Goal: Transaction & Acquisition: Purchase product/service

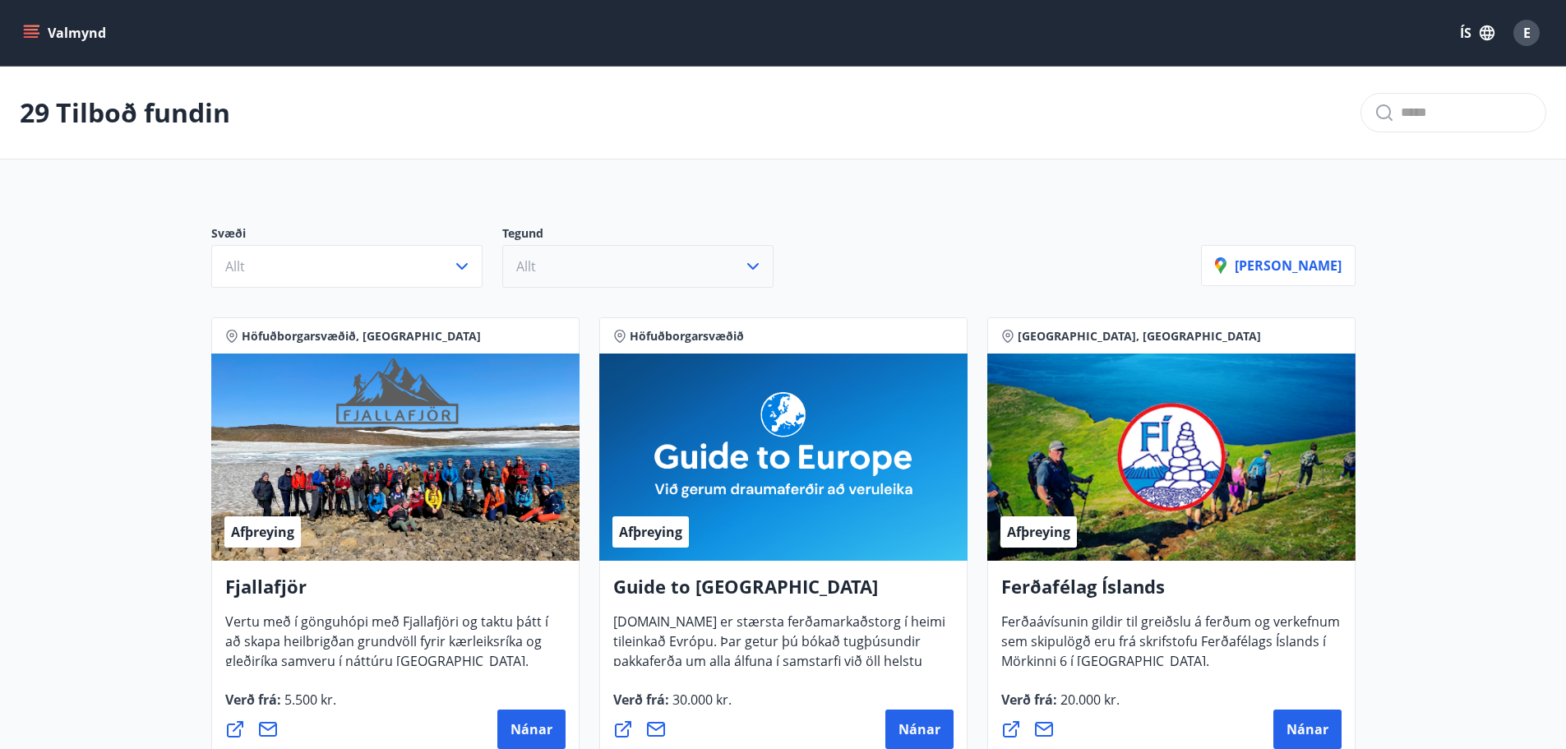
click at [535, 265] on span "Allt" at bounding box center [526, 266] width 20 height 18
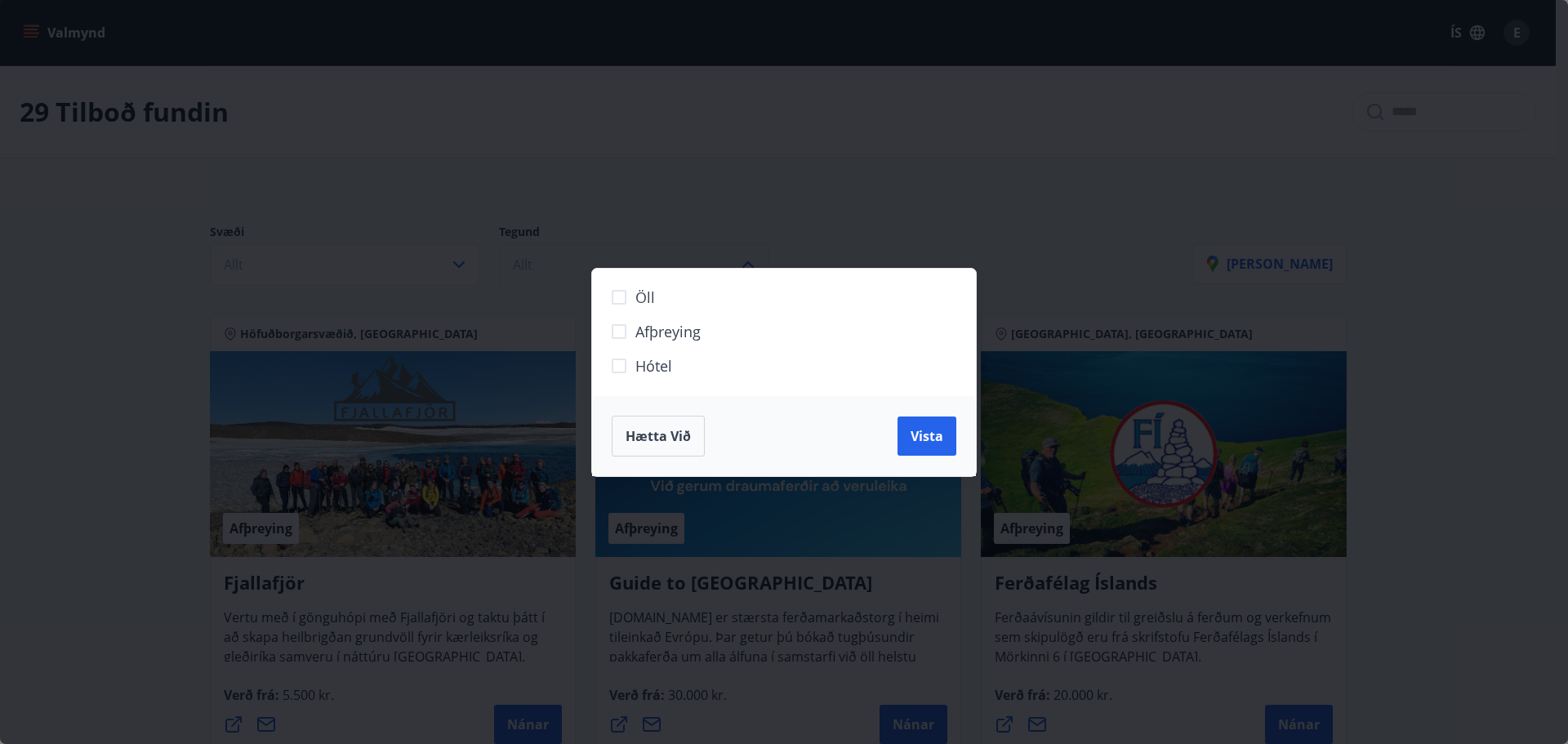
click at [532, 263] on div "Öll Afþreying Hótel Hætta við Vista" at bounding box center [784, 372] width 1568 height 744
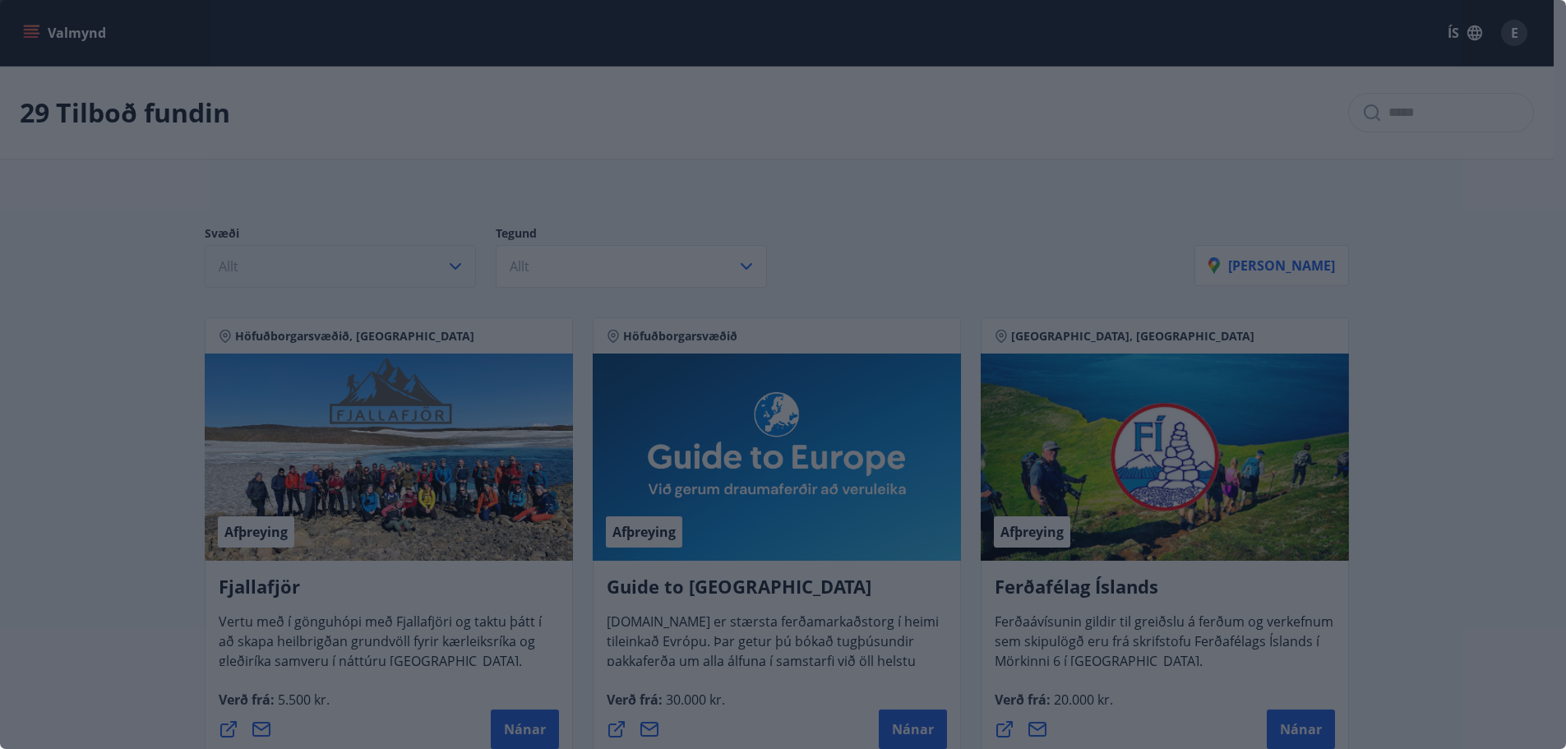
click at [384, 264] on button "Allt" at bounding box center [340, 266] width 271 height 43
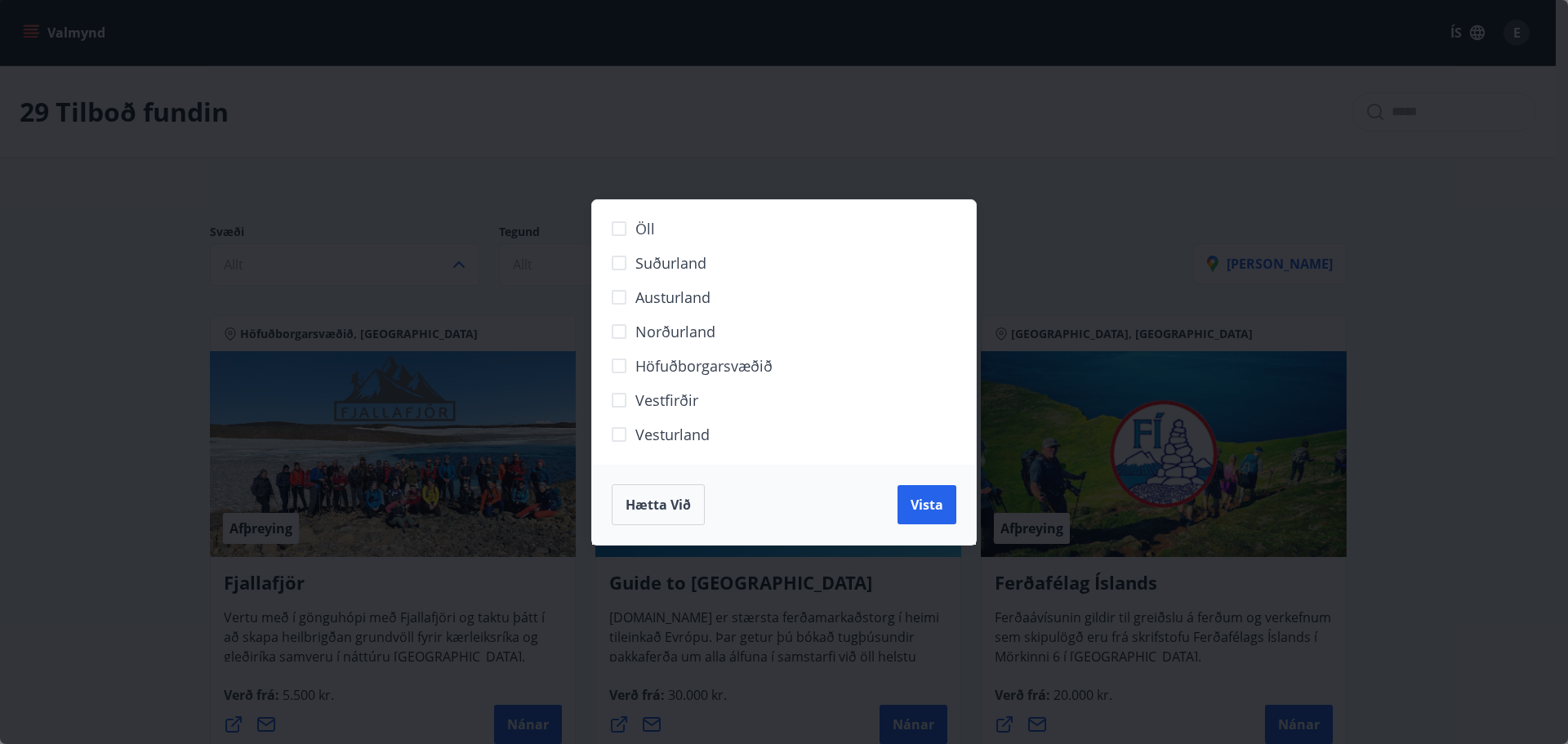
click at [682, 325] on span "Norðurland" at bounding box center [675, 331] width 80 height 21
click at [920, 520] on button "Vista" at bounding box center [926, 504] width 59 height 39
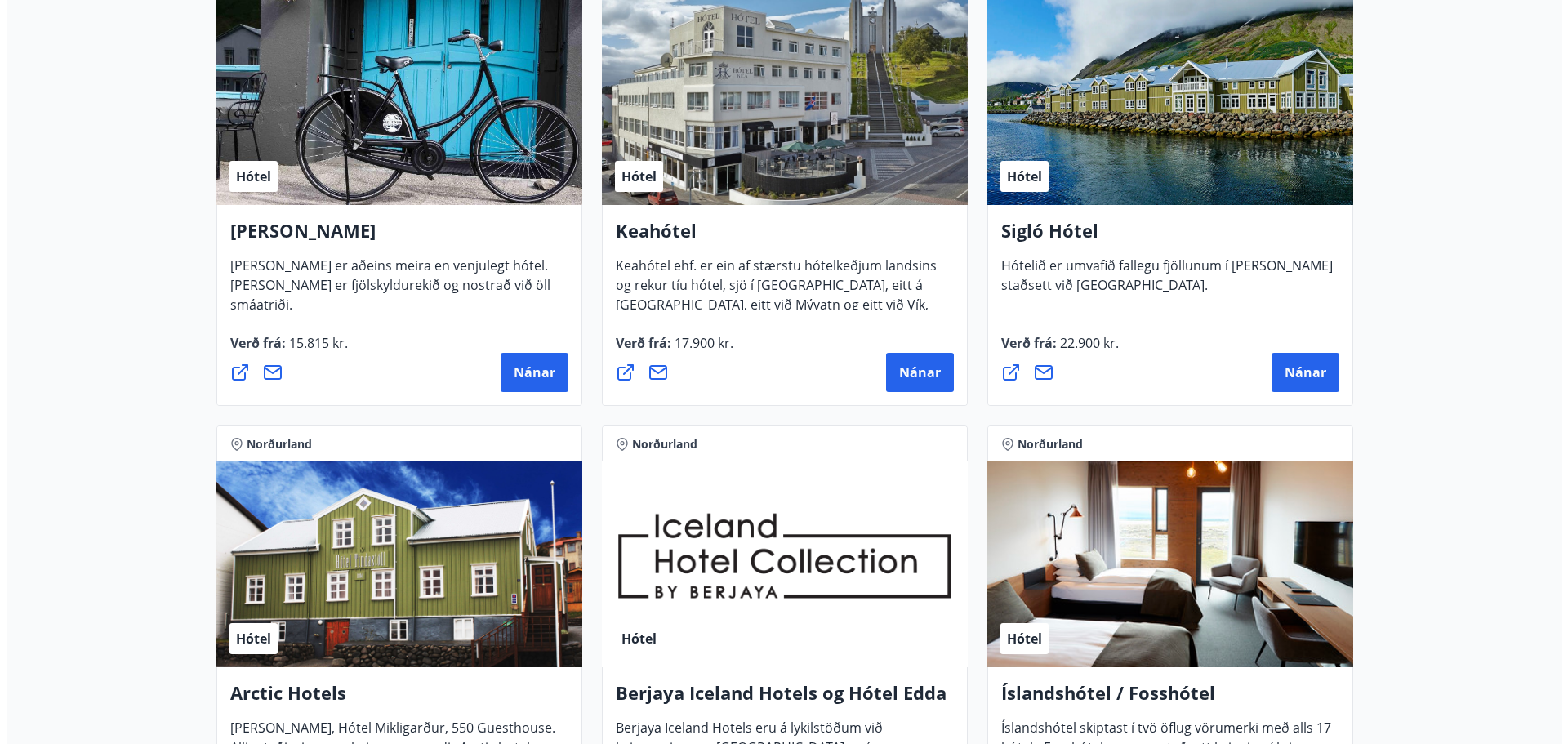
scroll to position [327, 0]
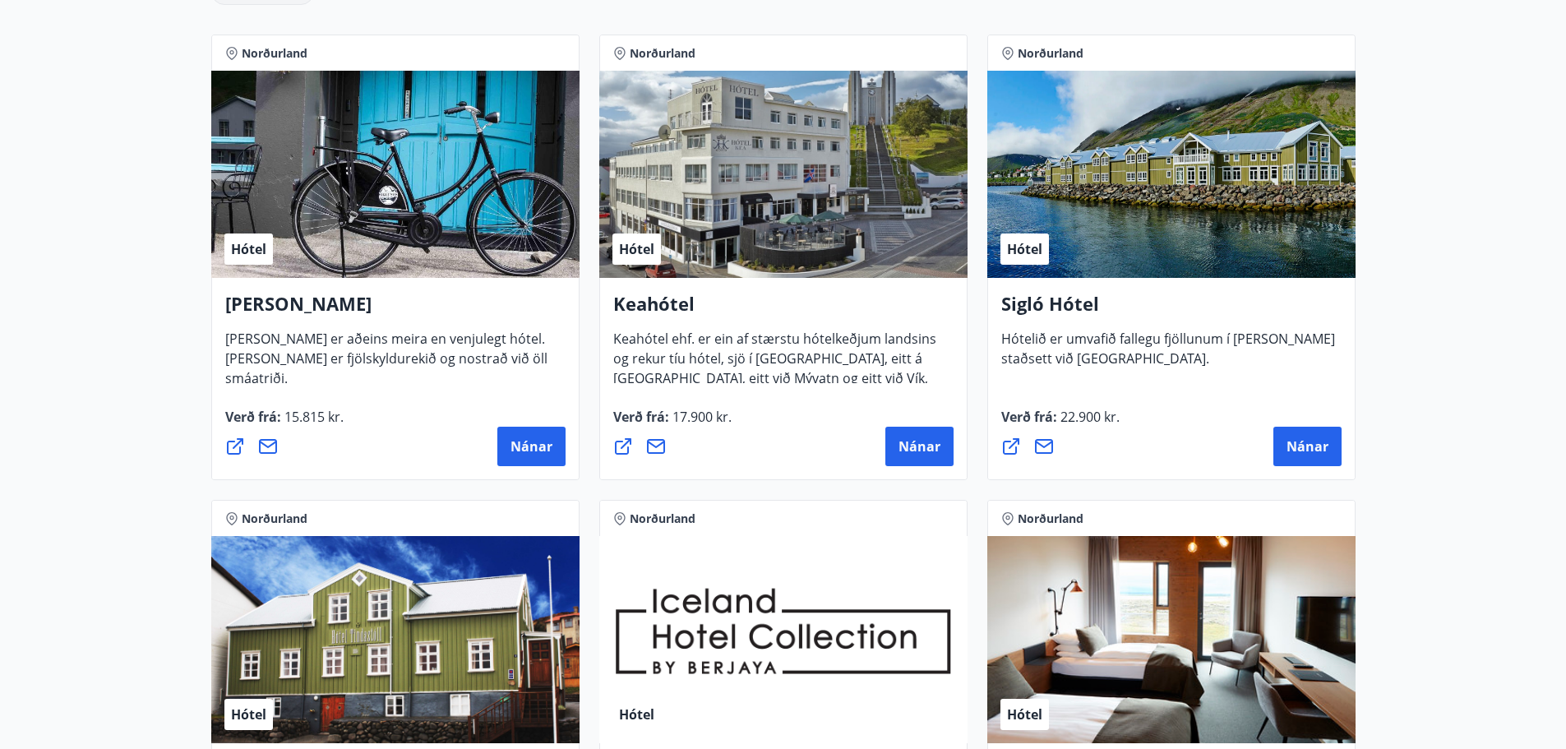
click at [842, 254] on div "Hótel" at bounding box center [783, 174] width 368 height 207
click at [925, 439] on span "Nánar" at bounding box center [919, 446] width 42 height 18
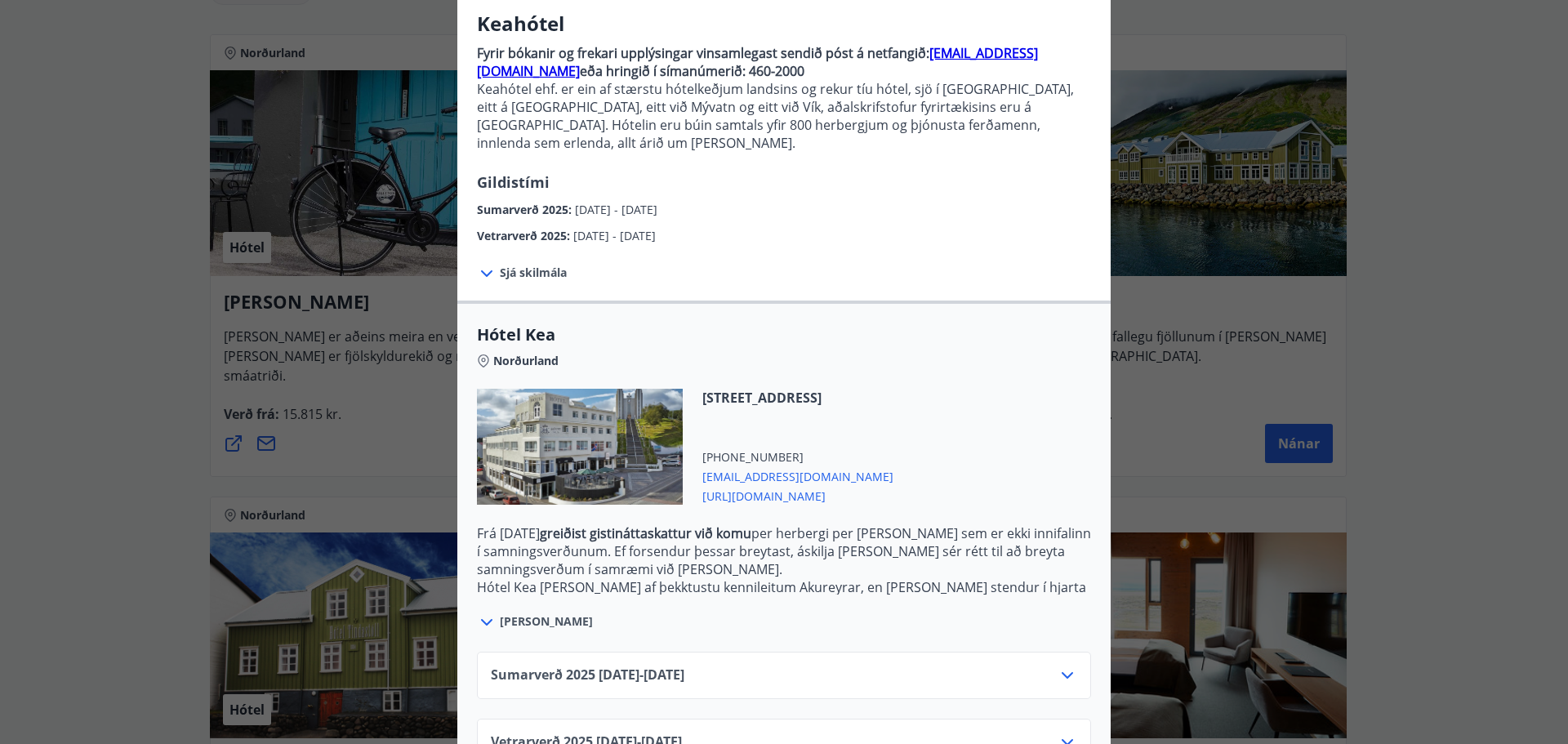
scroll to position [170, 0]
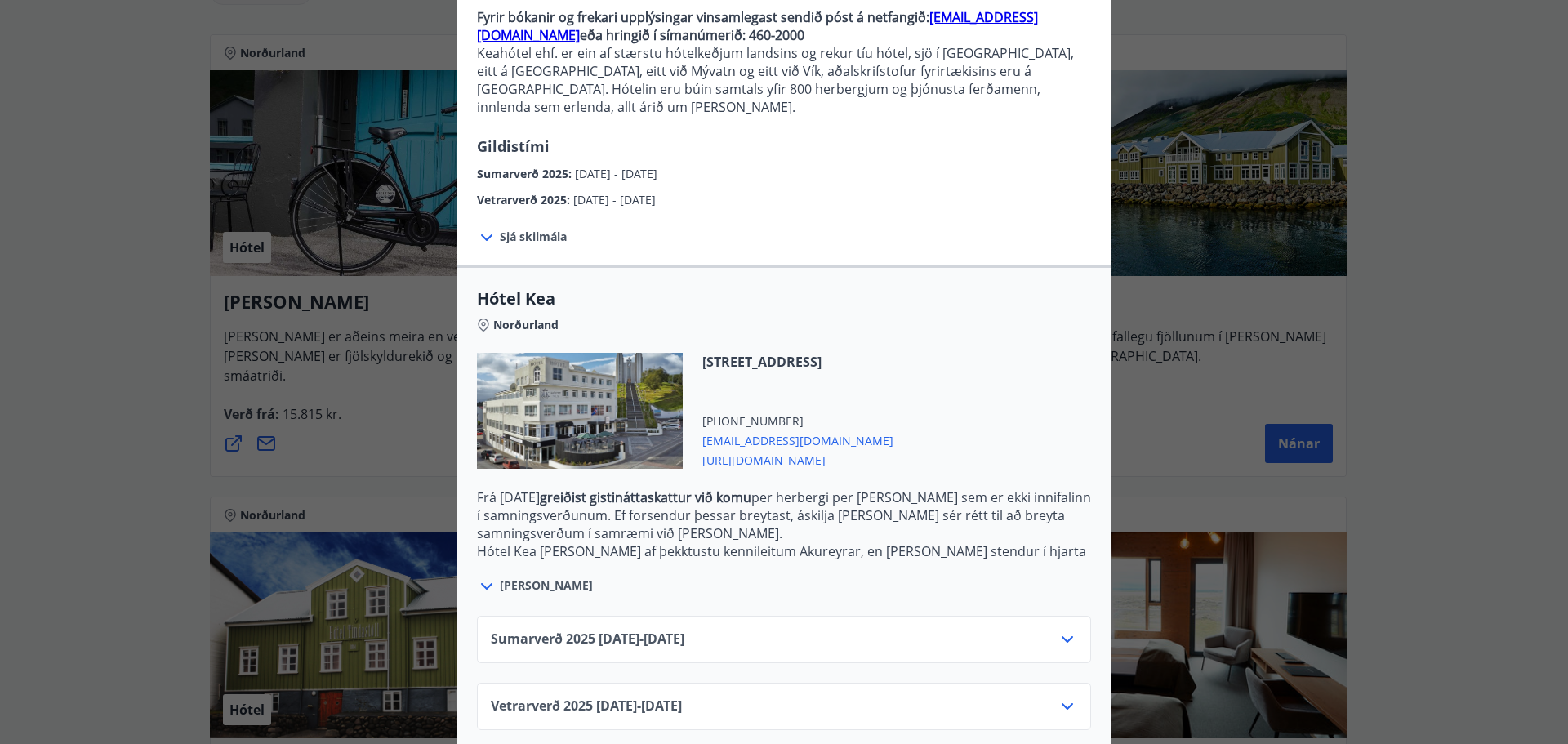
click at [668, 696] on span "Vetrarverð [PHONE_NUMBER][DATE] - [DATE]" at bounding box center [586, 706] width 191 height 20
click at [679, 682] on div "Vetrarverð [PHONE_NUMBER][DATE] - [DATE]" at bounding box center [784, 706] width 614 height 48
click at [512, 577] on span "[PERSON_NAME]" at bounding box center [547, 585] width 93 height 16
click at [491, 575] on div at bounding box center [488, 585] width 23 height 21
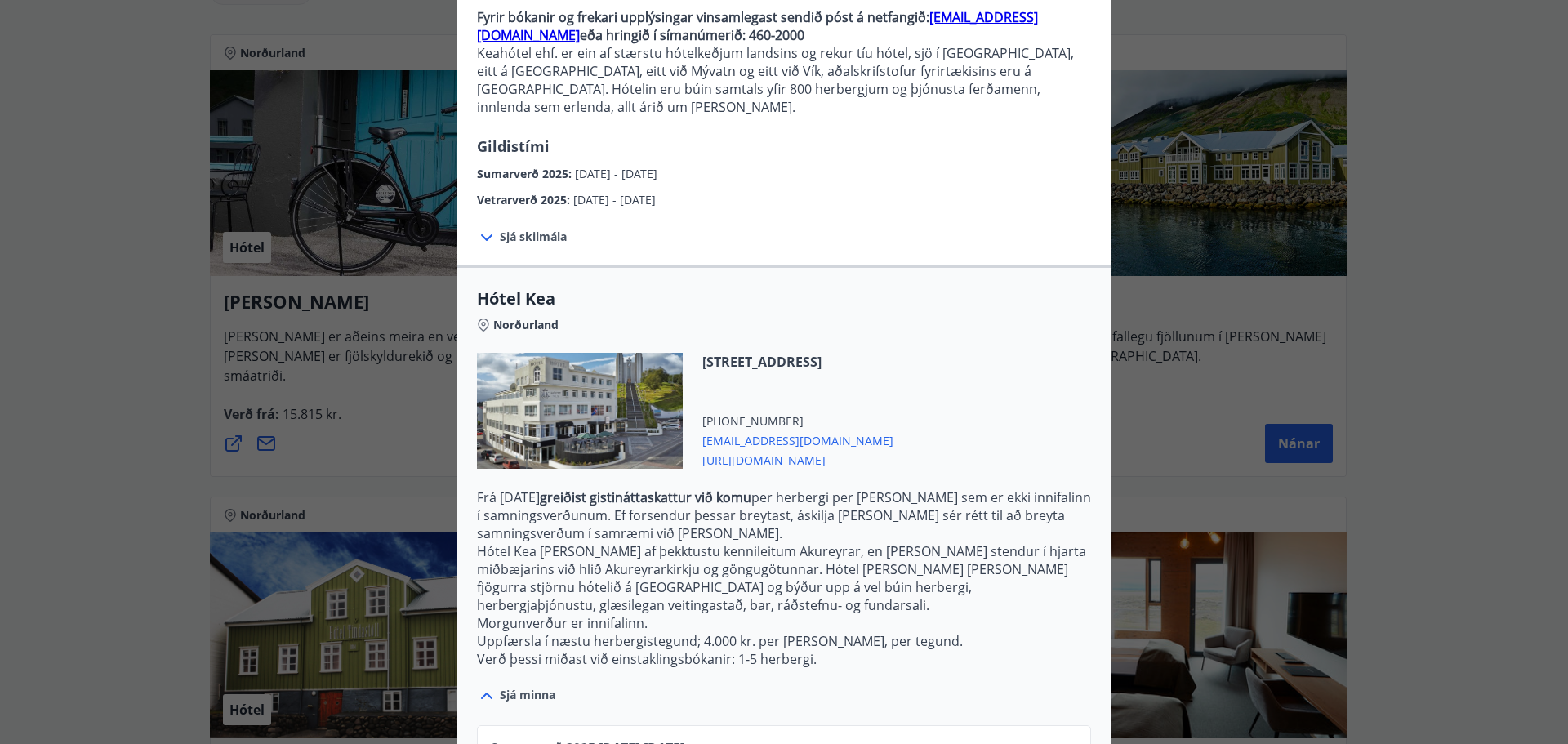
scroll to position [261, 0]
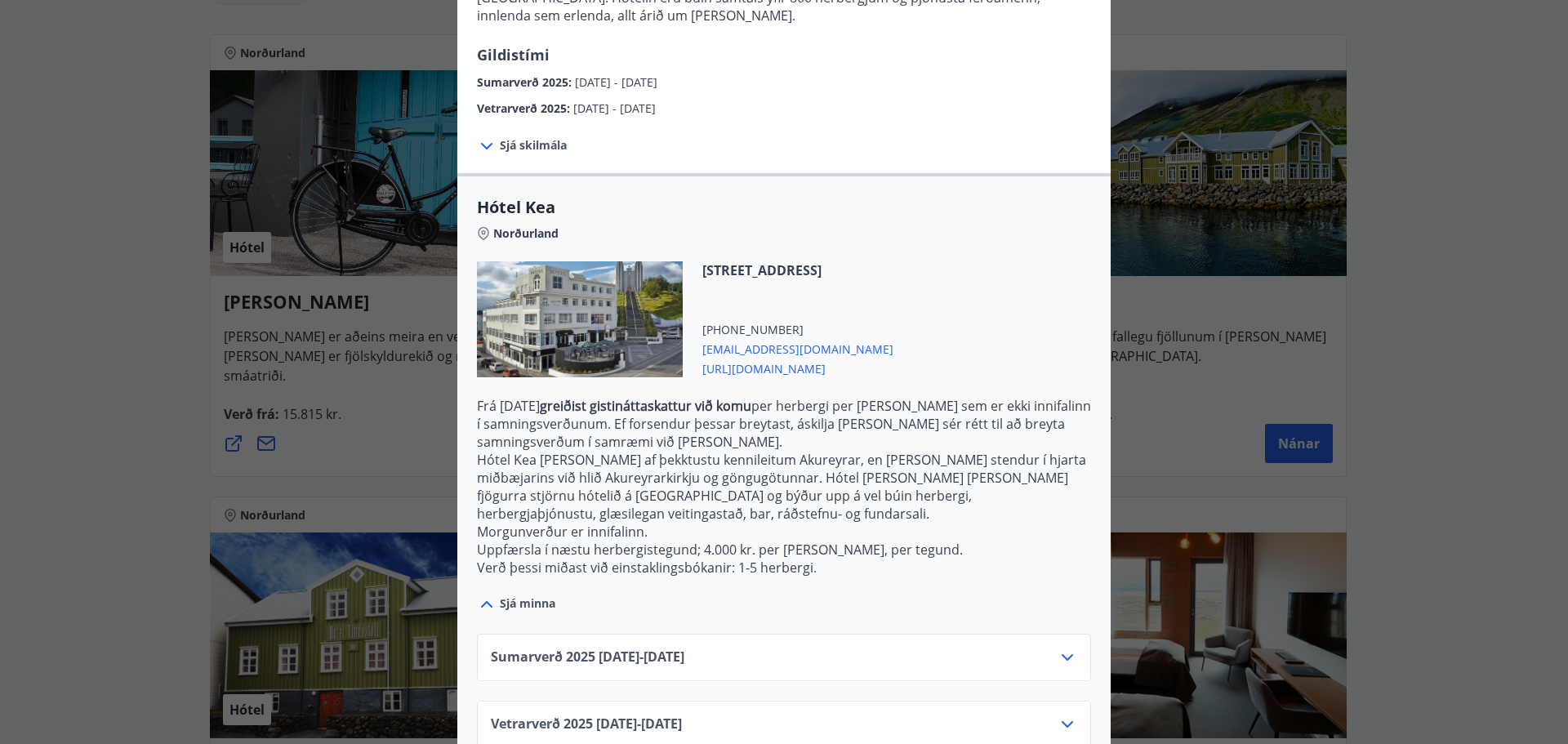
click at [589, 714] on span "Vetrarverð [PHONE_NUMBER][DATE] - [DATE]" at bounding box center [586, 724] width 191 height 20
click at [1065, 714] on icon at bounding box center [1067, 724] width 20 height 20
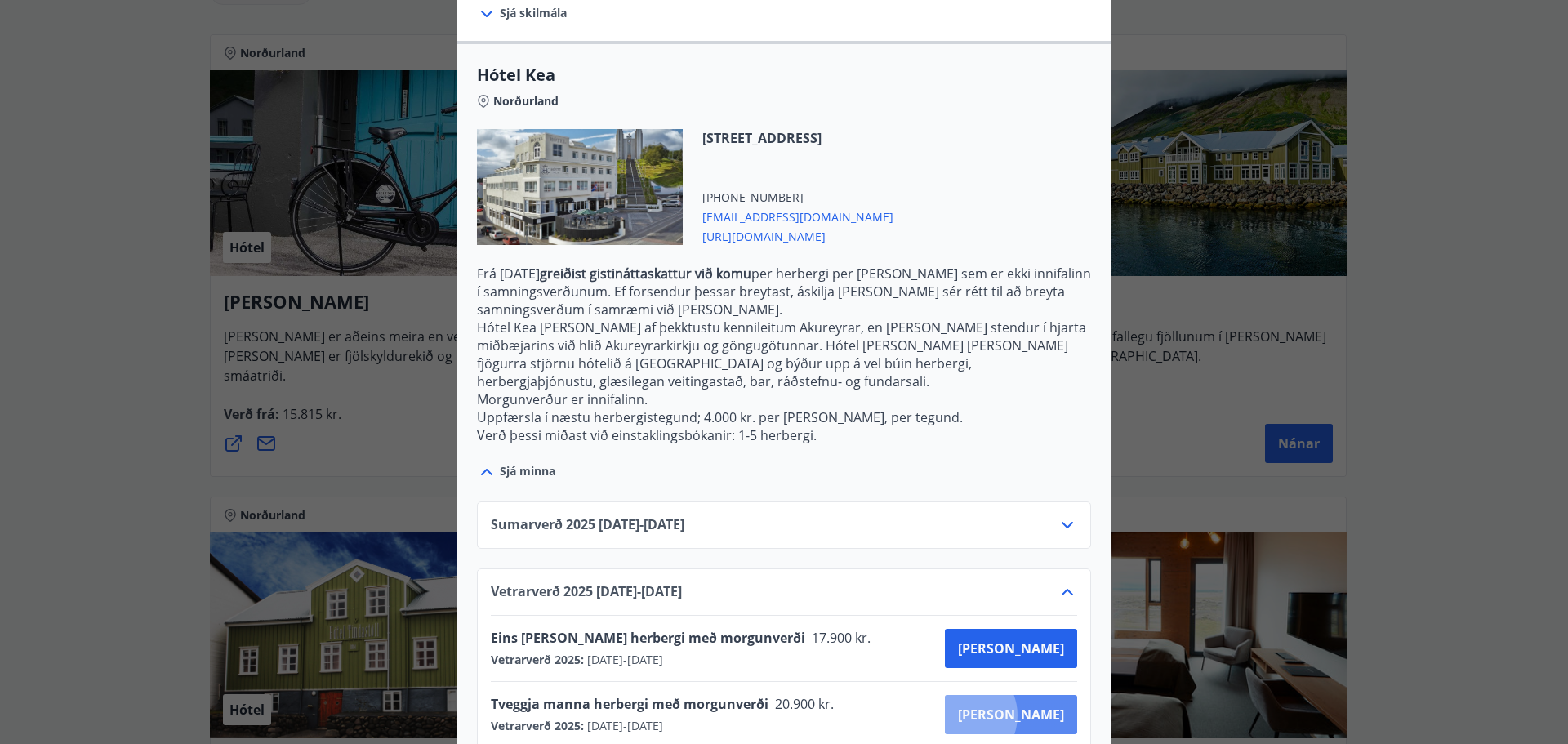
click at [1019, 705] on span "[PERSON_NAME]" at bounding box center [1011, 714] width 106 height 18
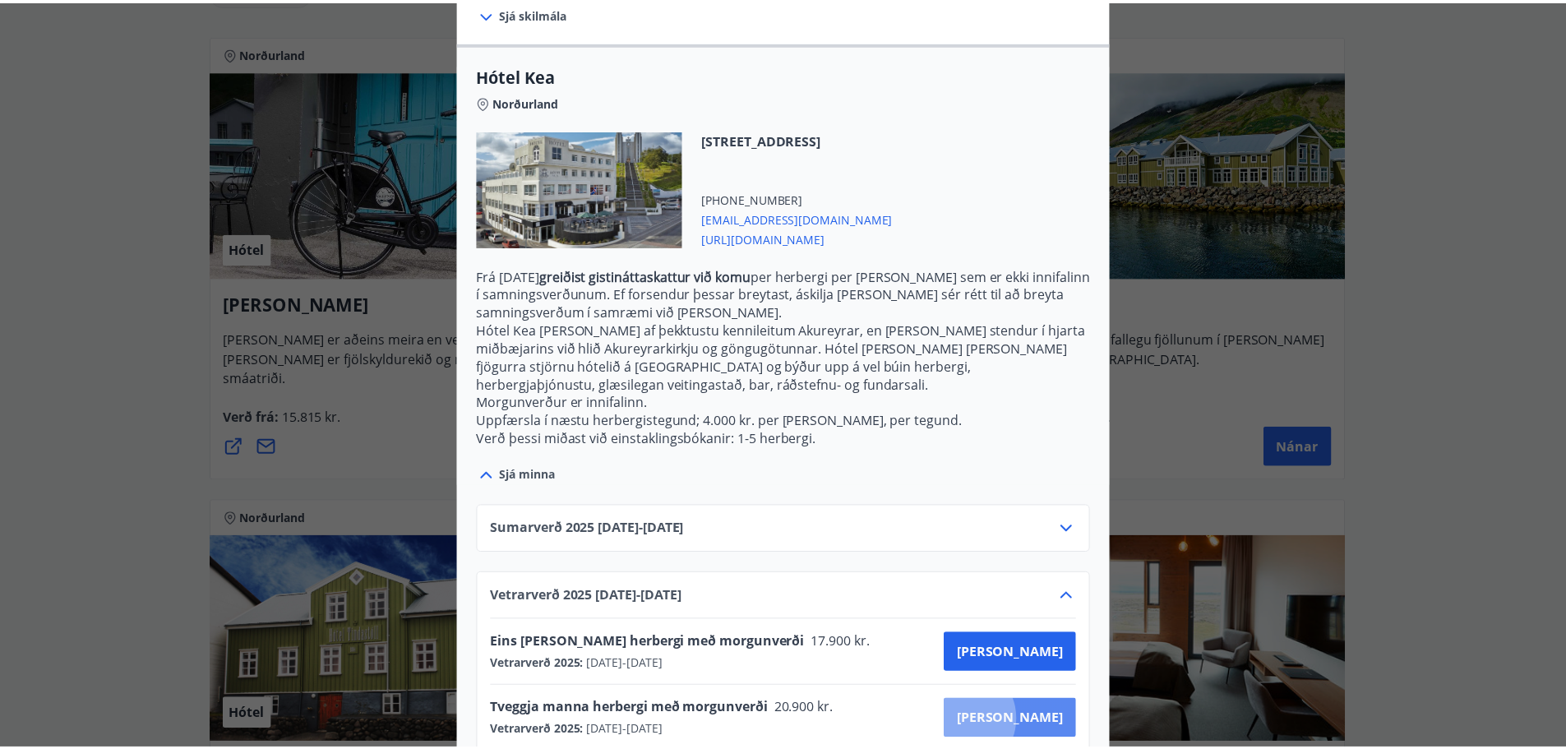
scroll to position [2, 0]
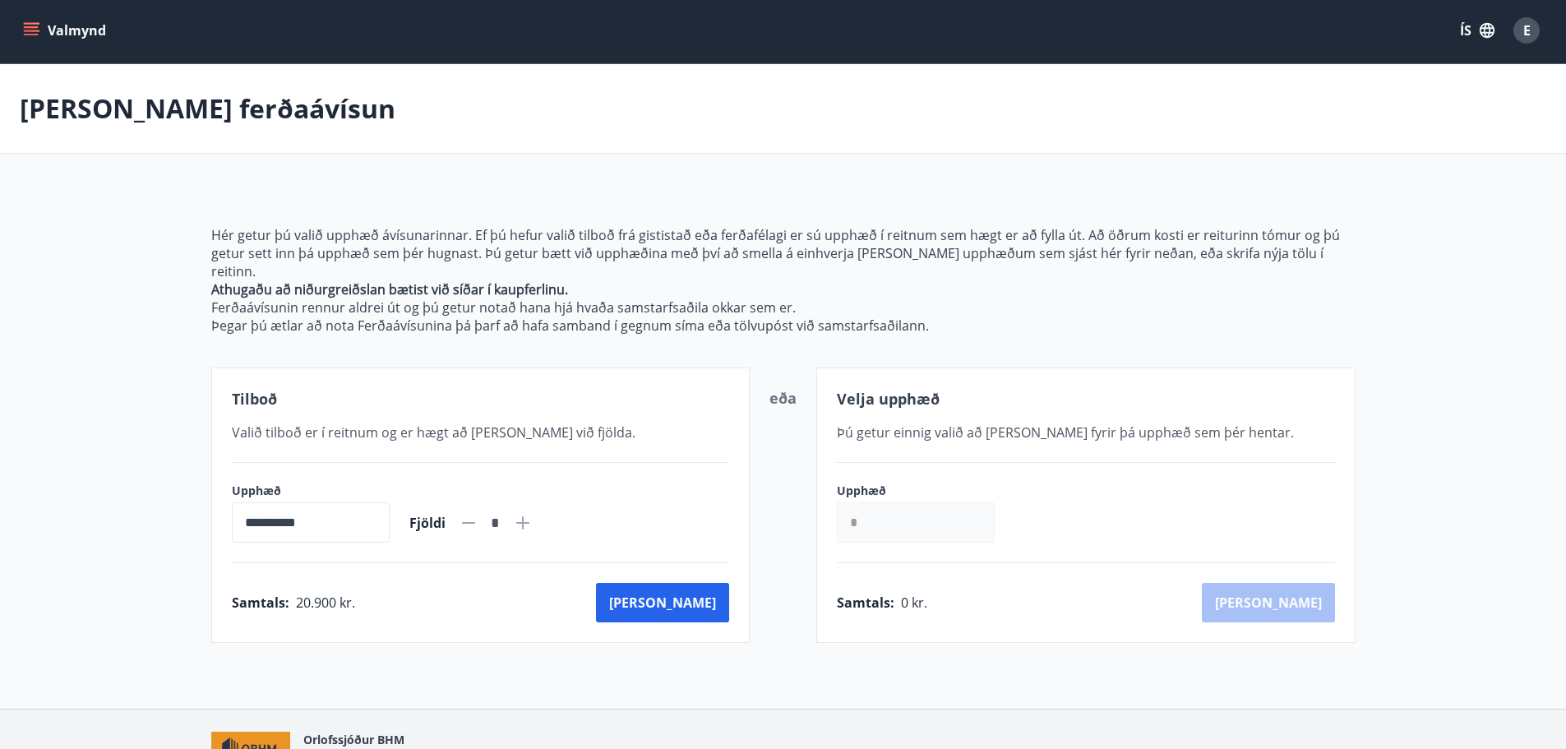
click at [529, 516] on icon at bounding box center [522, 522] width 13 height 13
type input "*"
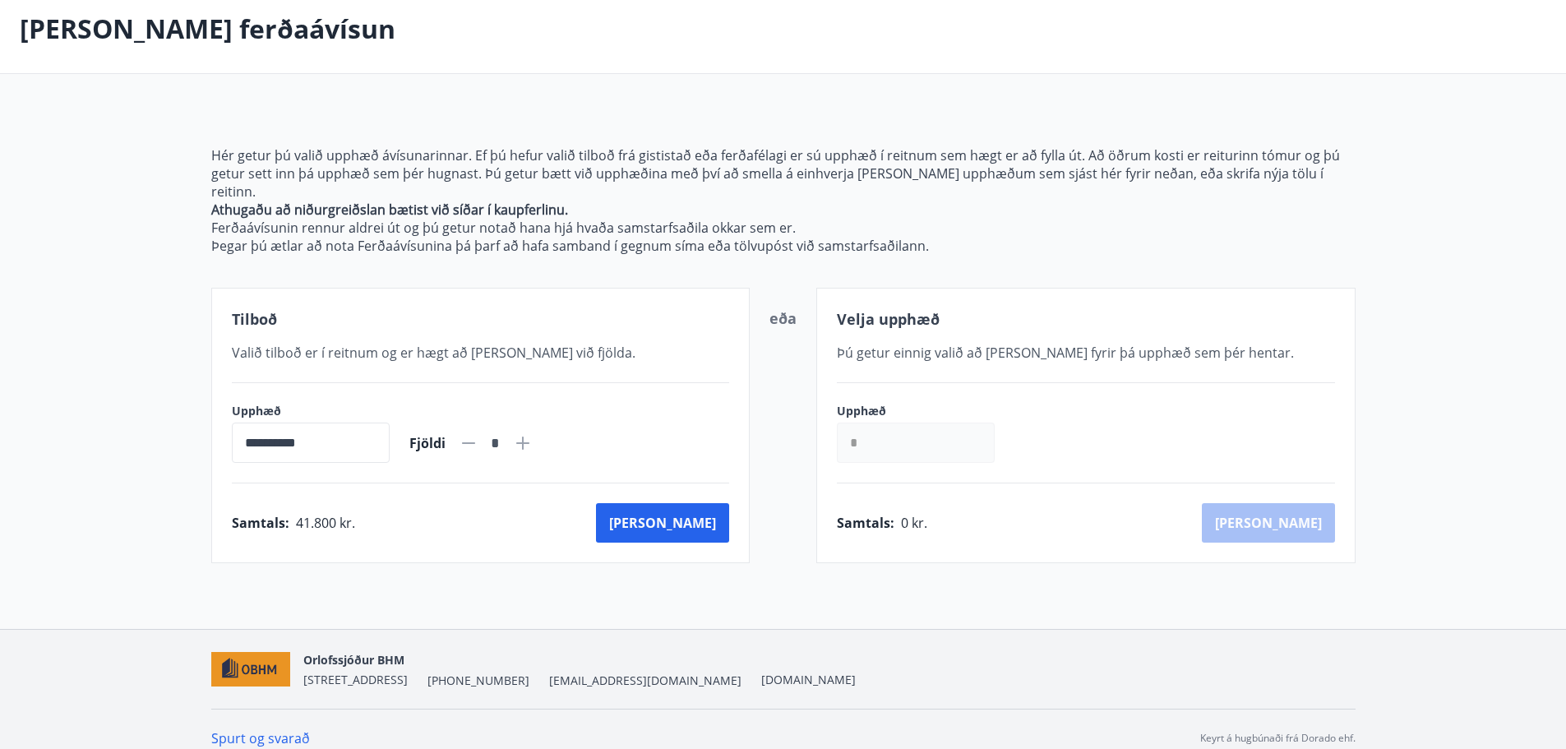
click at [667, 505] on div "Samtals : 41.800 kr. [GEOGRAPHIC_DATA]" at bounding box center [481, 522] width 498 height 39
click at [689, 508] on button "[PERSON_NAME]" at bounding box center [662, 522] width 133 height 39
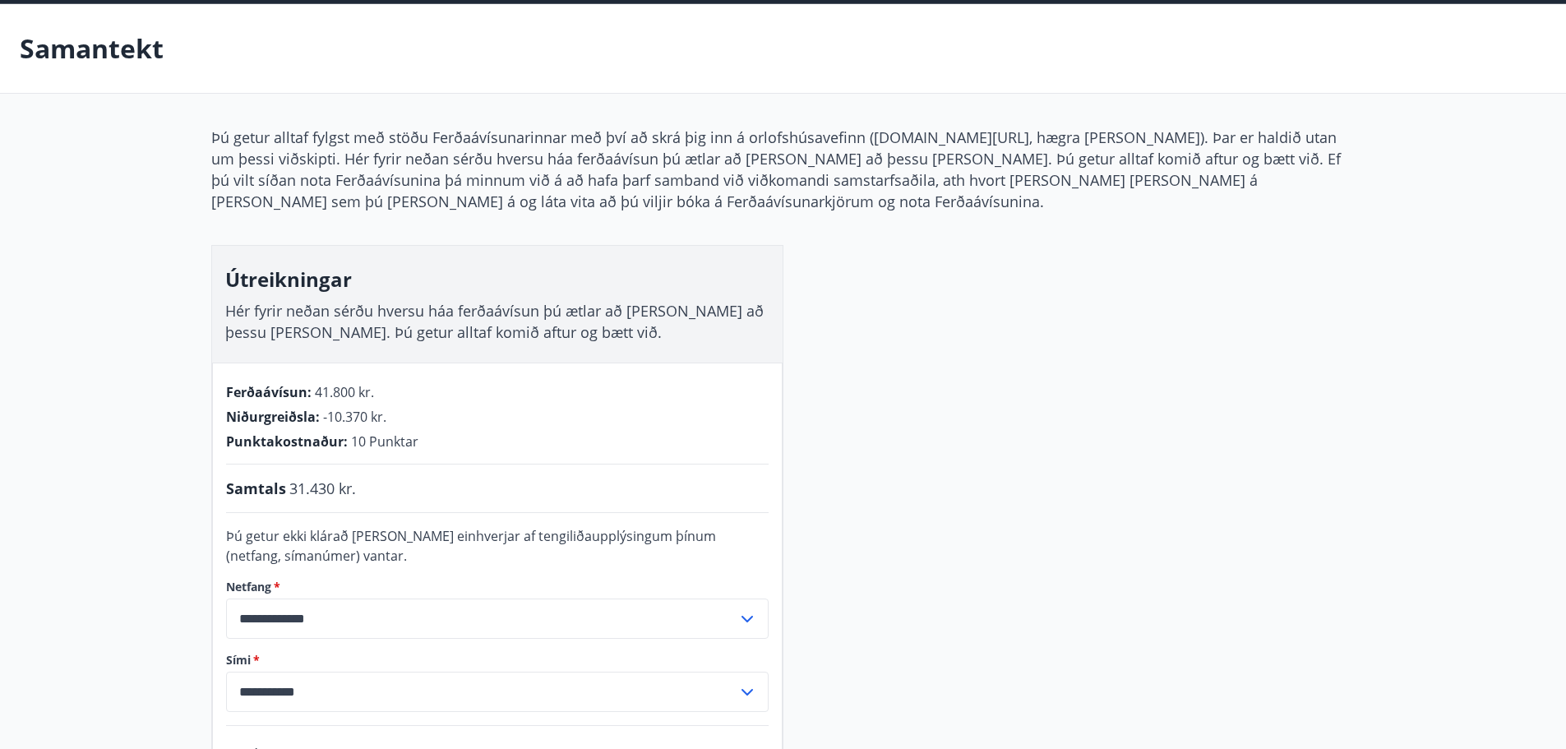
scroll to position [56, 0]
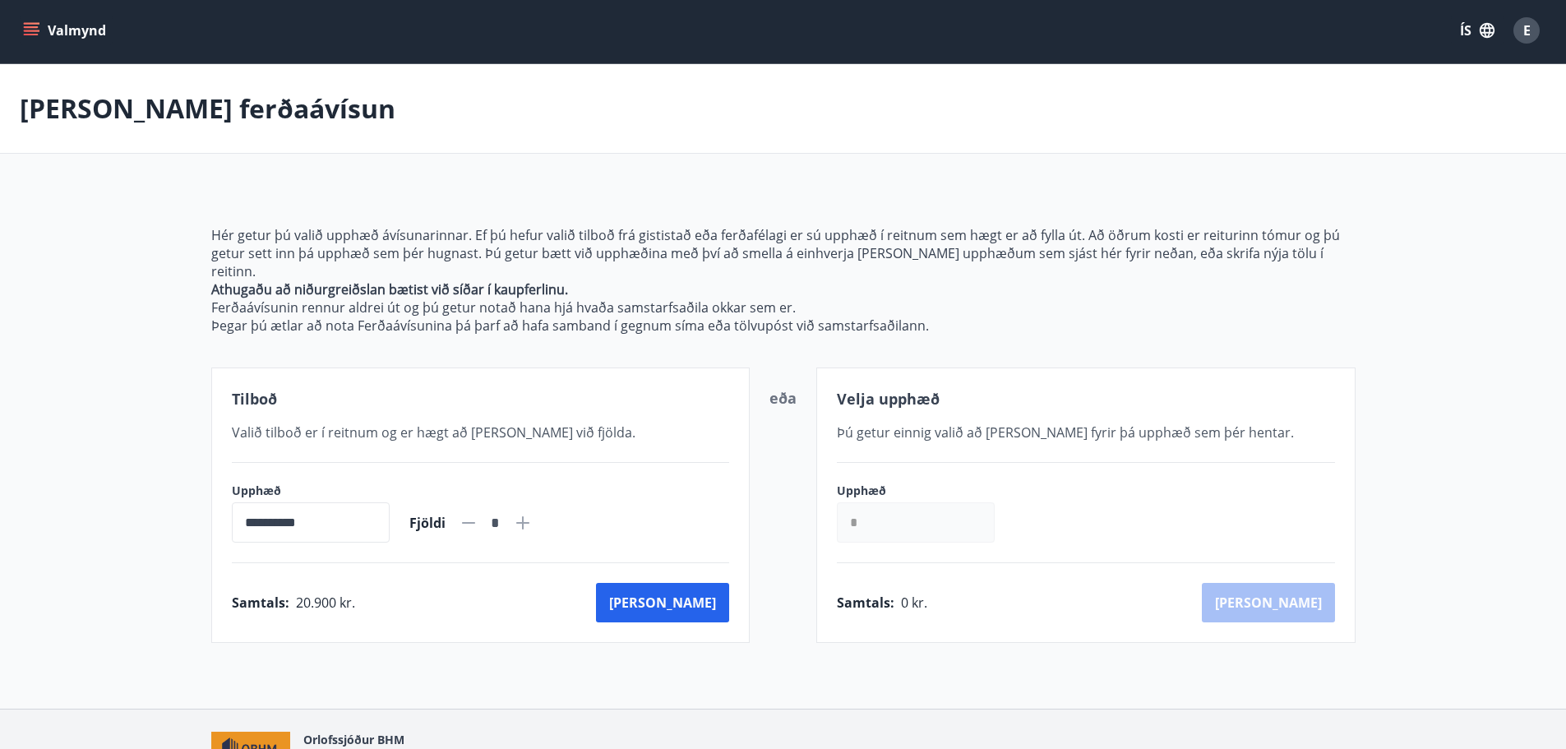
scroll to position [56, 0]
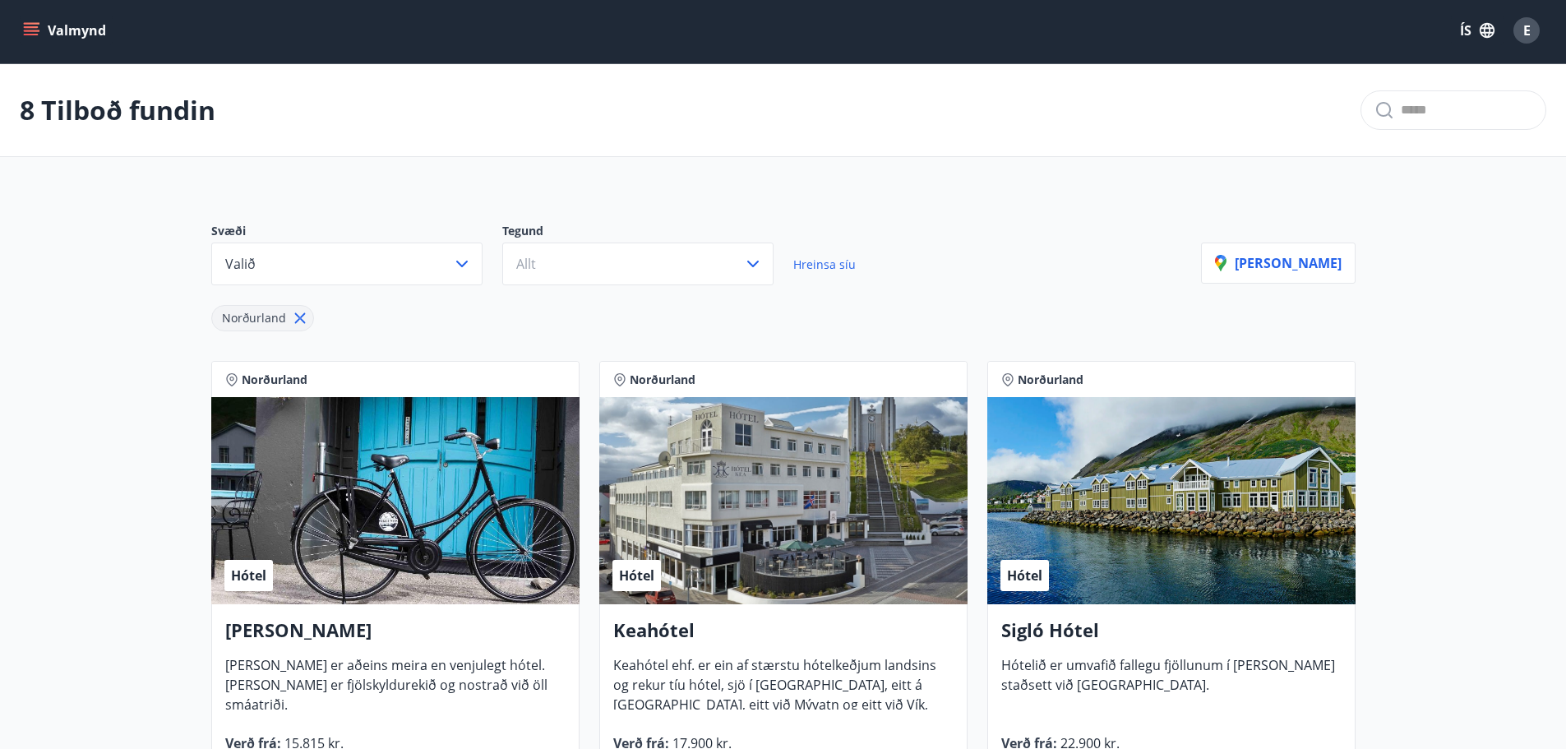
scroll to position [56, 0]
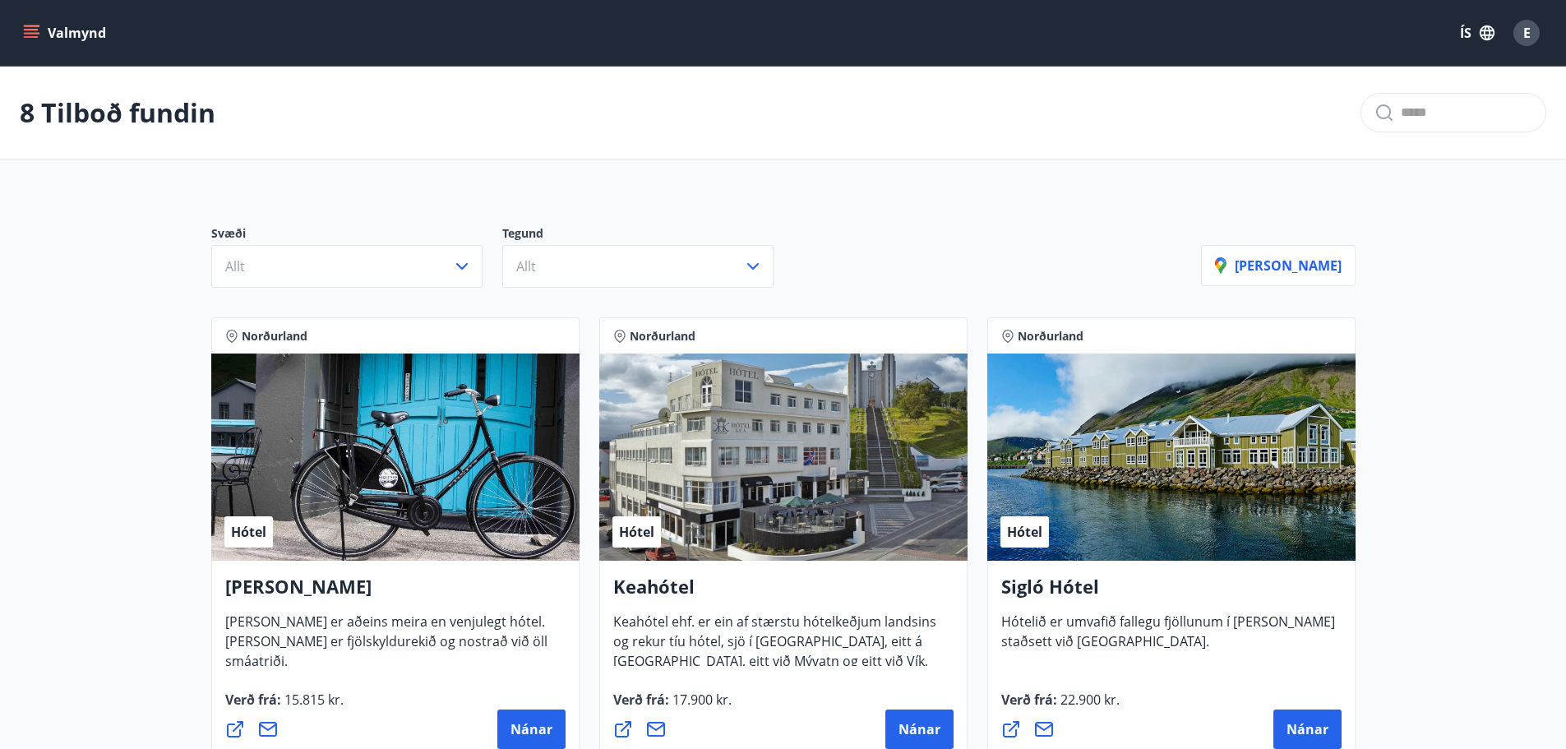
click at [708, 519] on div "Hótel" at bounding box center [783, 456] width 368 height 207
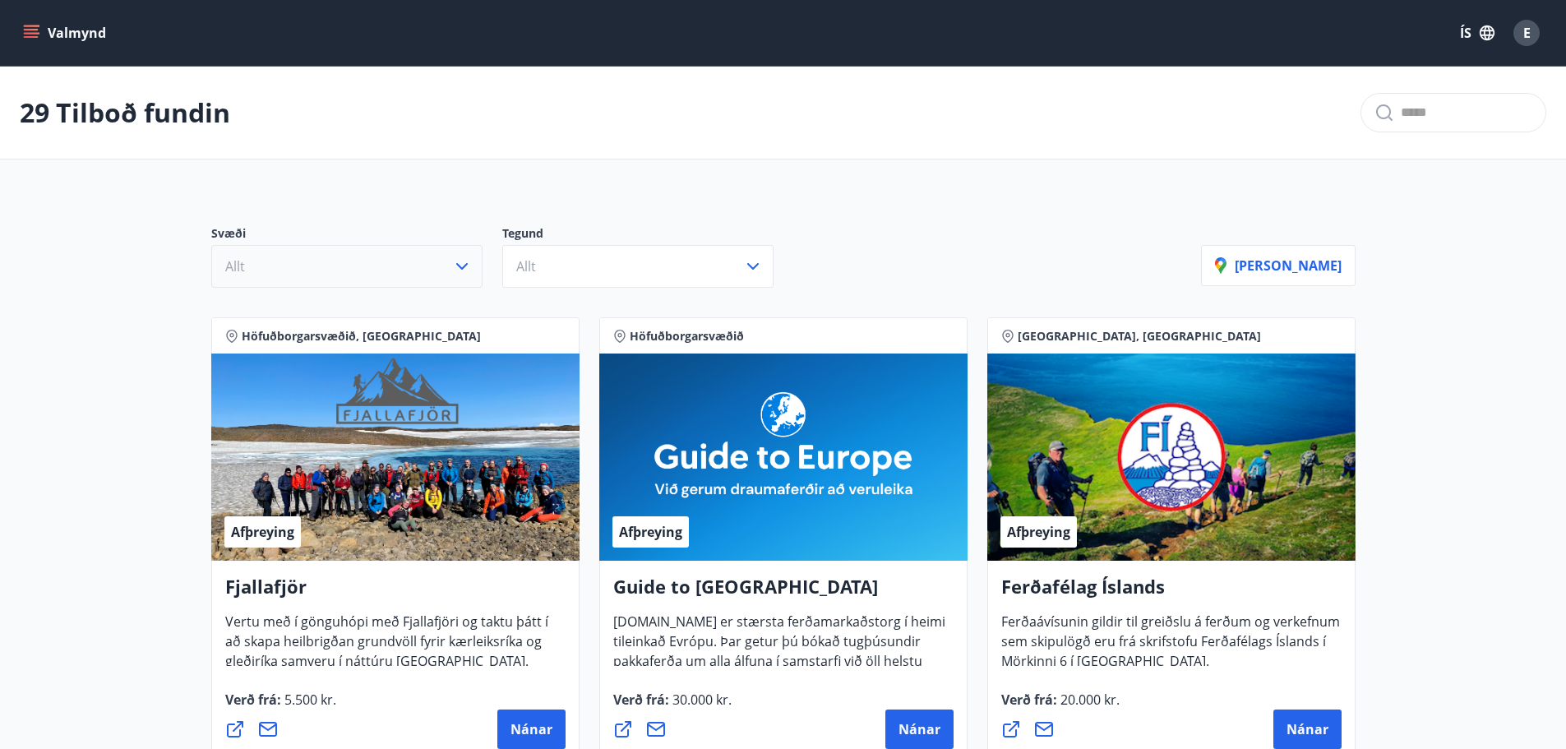
click at [354, 263] on button "Allt" at bounding box center [346, 266] width 271 height 43
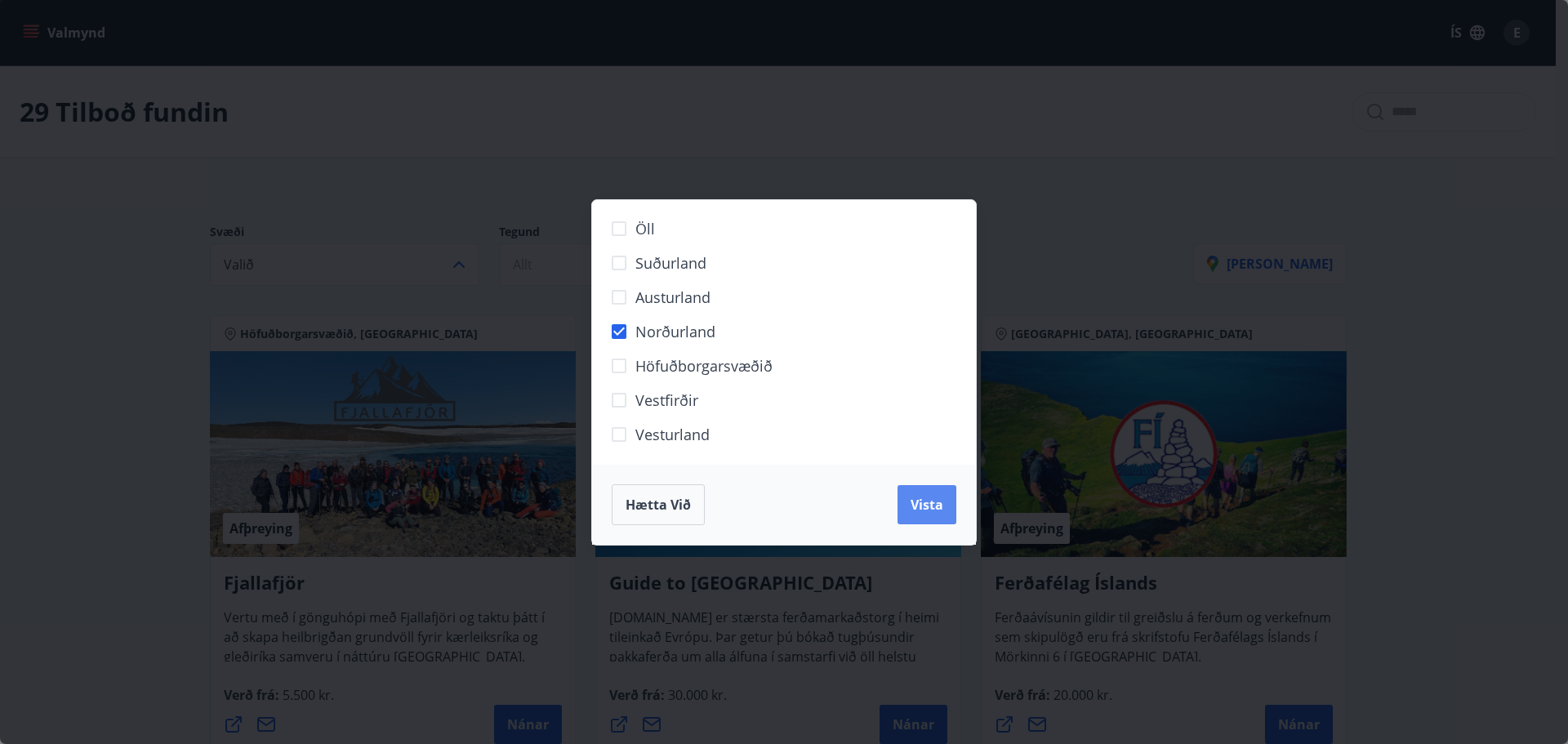
click at [934, 518] on button "Vista" at bounding box center [926, 504] width 59 height 39
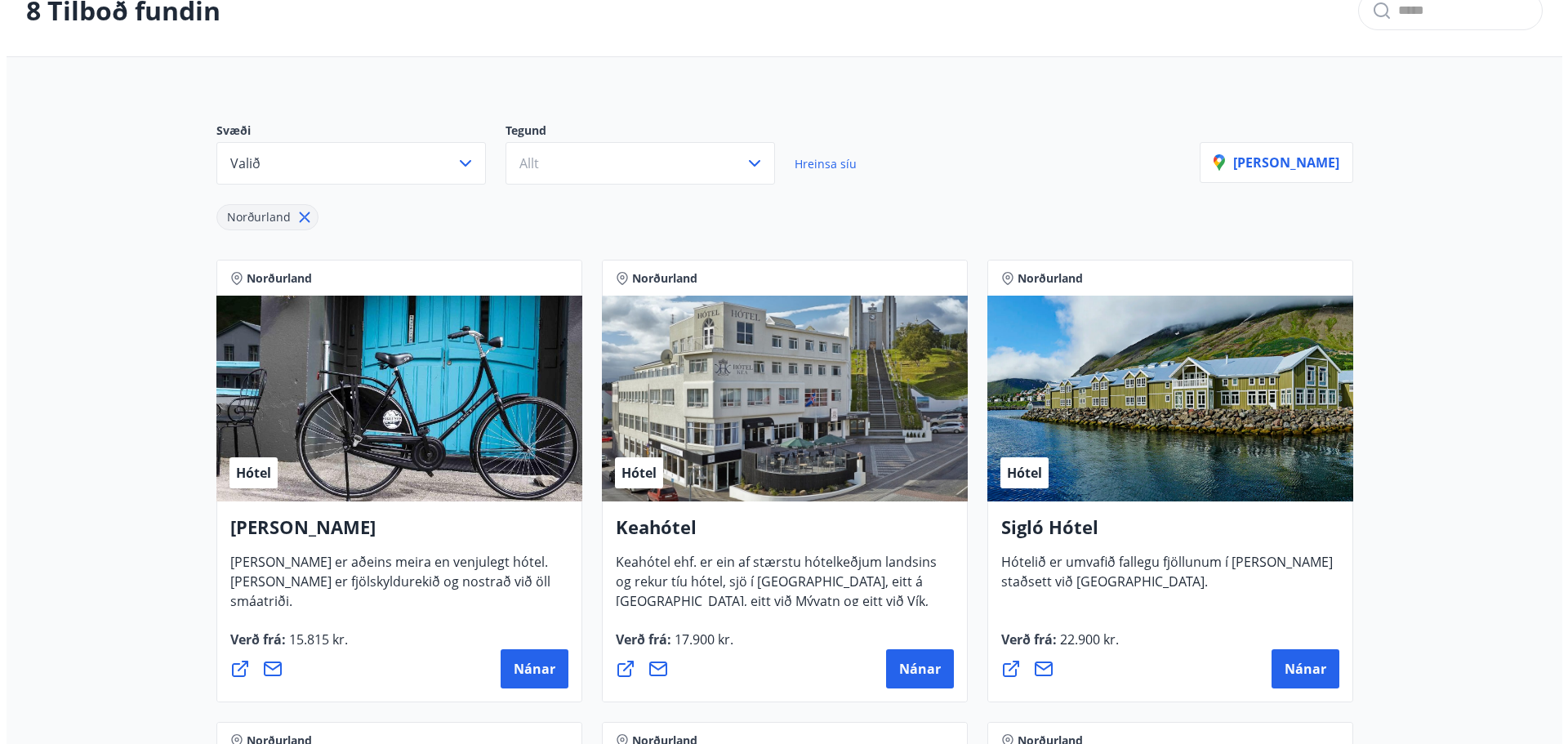
scroll to position [408, 0]
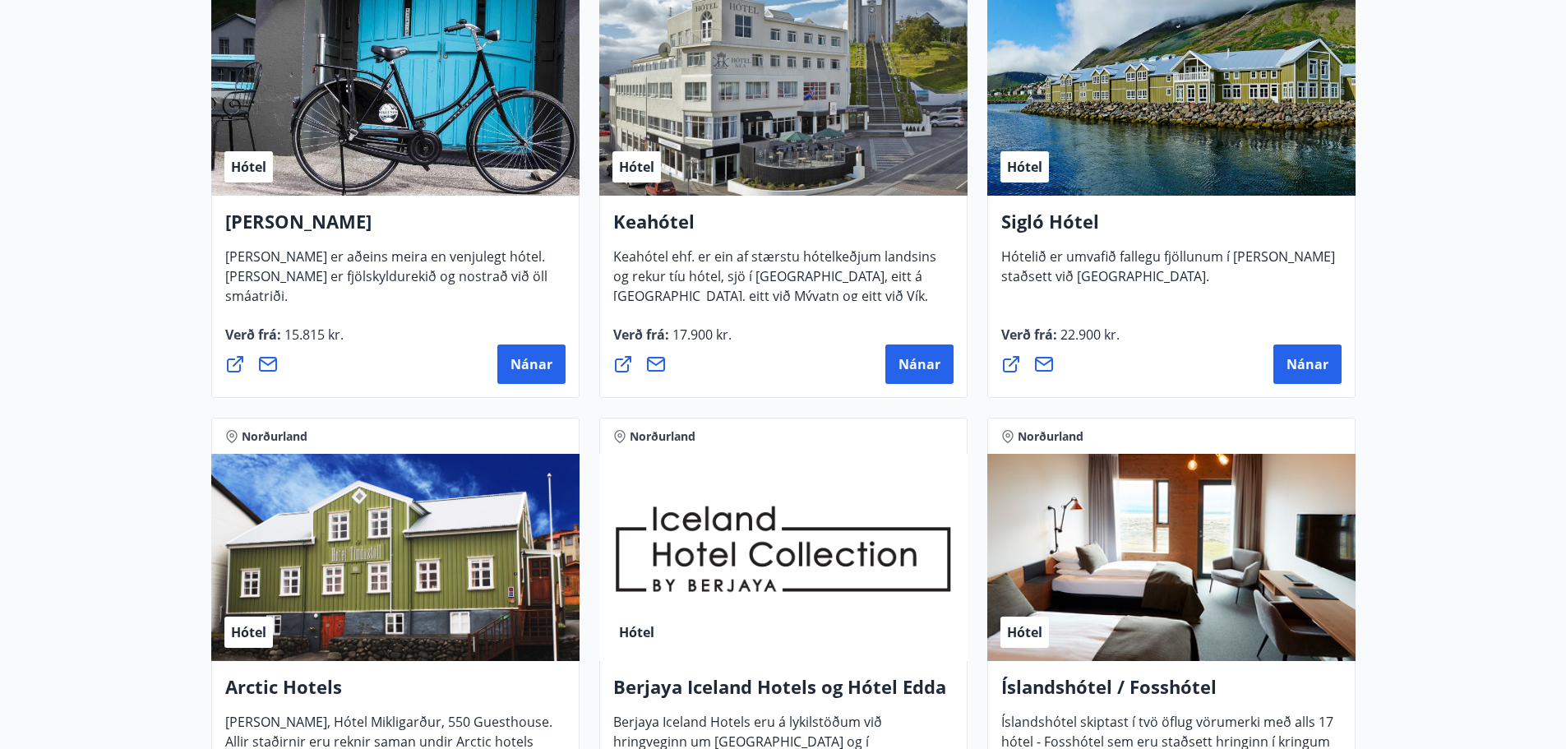
click at [704, 270] on span "Keahótel ehf. er ein af stærstu hótelkeðjum landsins og rekur tíu hótel, sjö í …" at bounding box center [774, 302] width 323 height 110
click at [946, 372] on button "Nánar" at bounding box center [919, 363] width 68 height 39
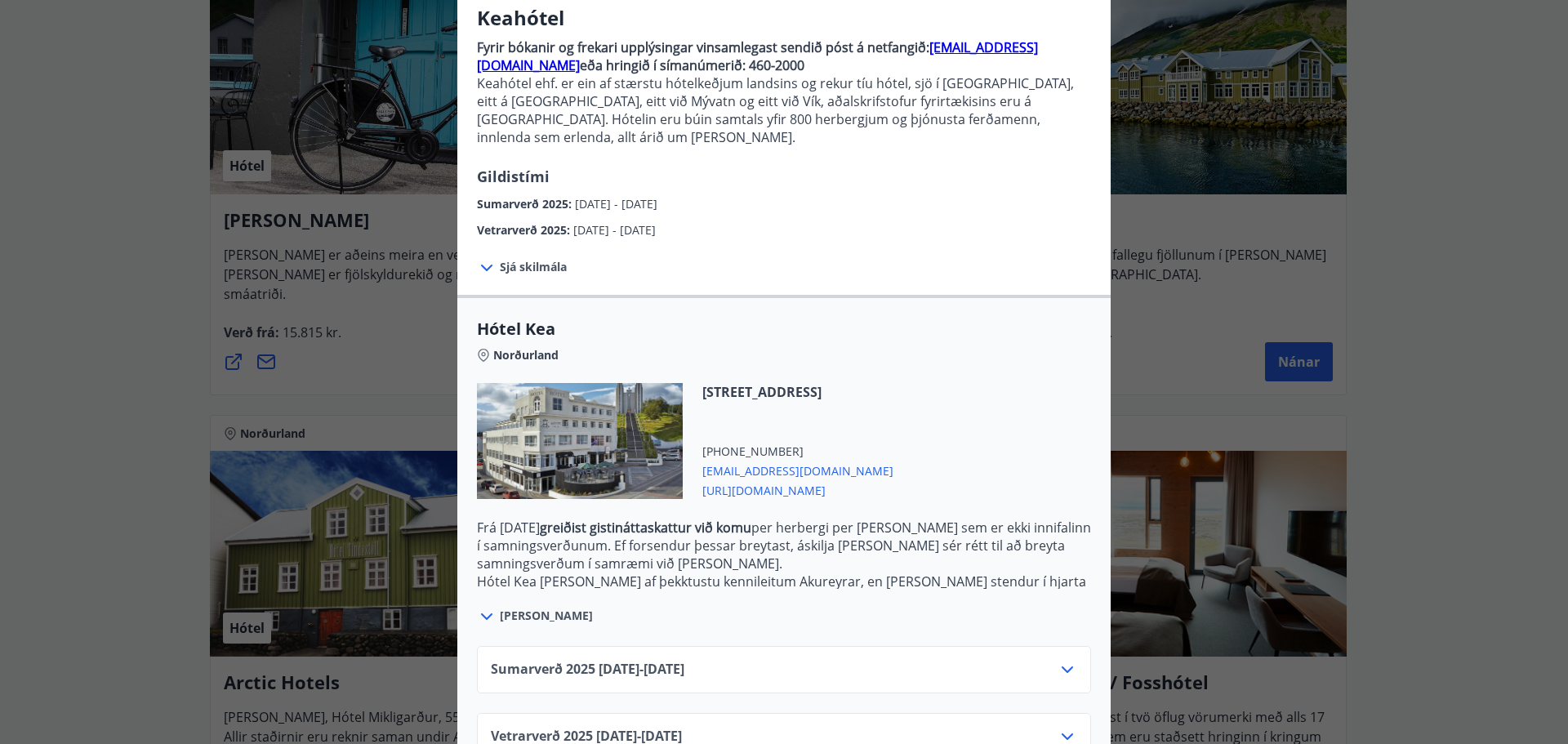
scroll to position [170, 0]
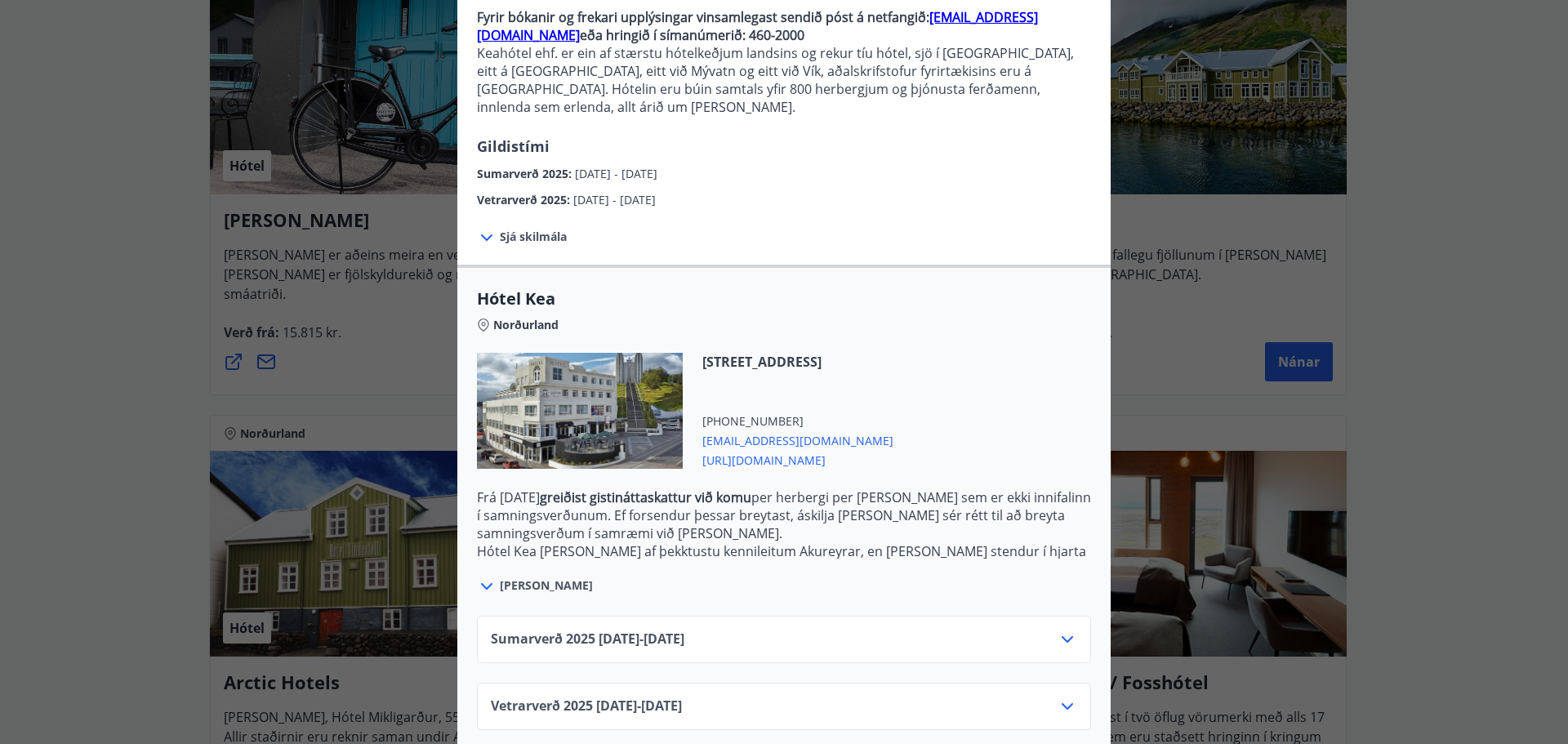
click at [1062, 696] on icon at bounding box center [1067, 706] width 20 height 20
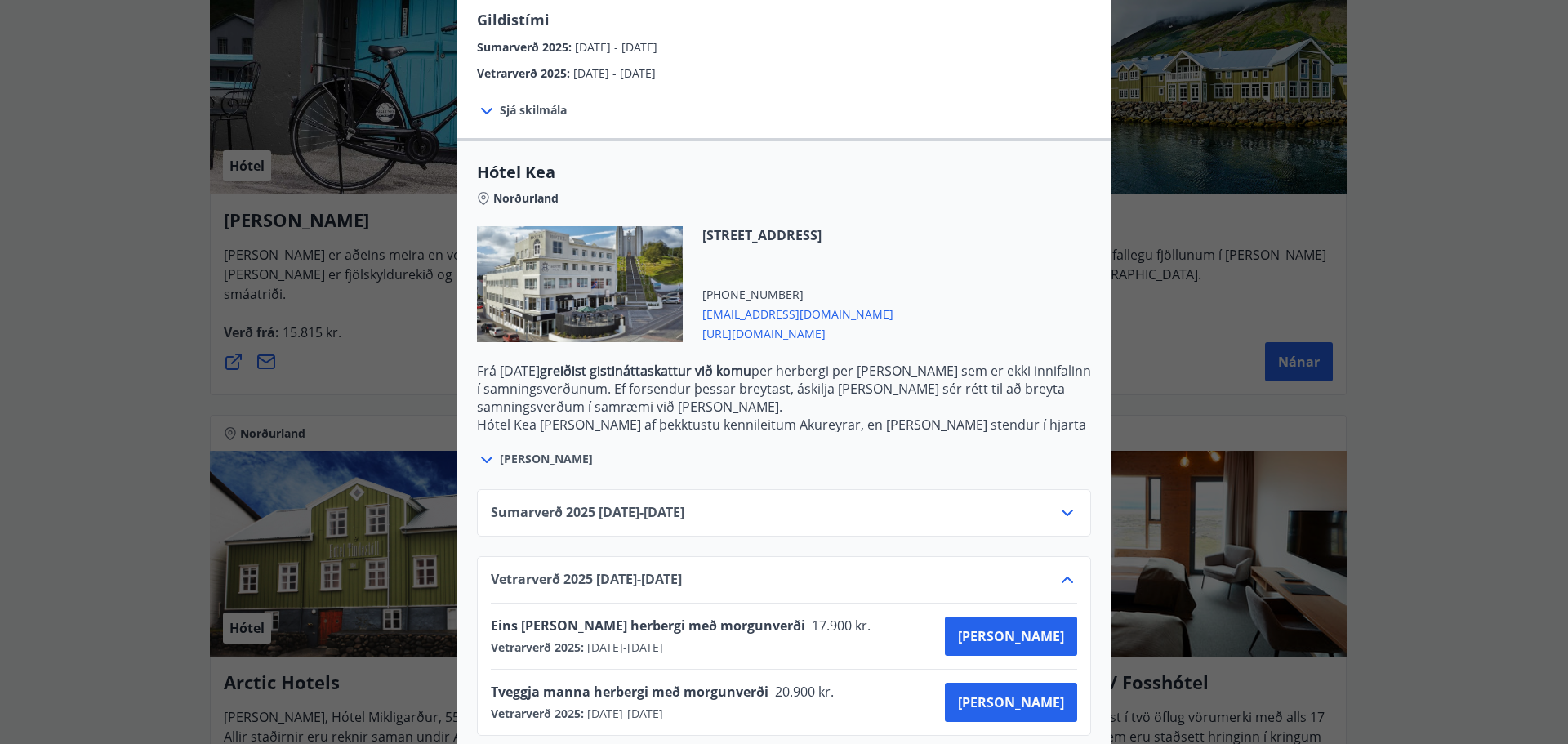
scroll to position [302, 0]
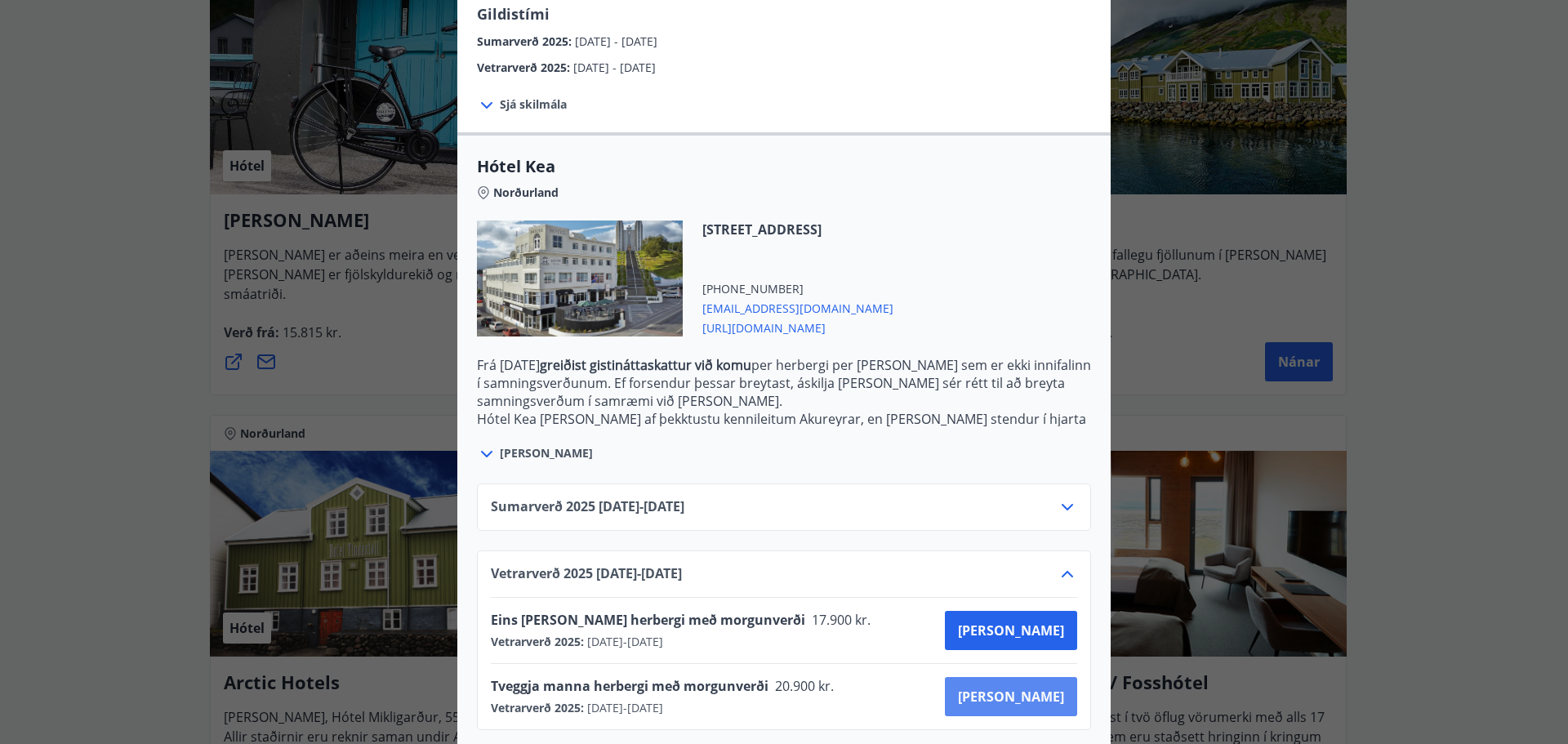
click at [1066, 676] on button "[PERSON_NAME]" at bounding box center [1011, 695] width 132 height 39
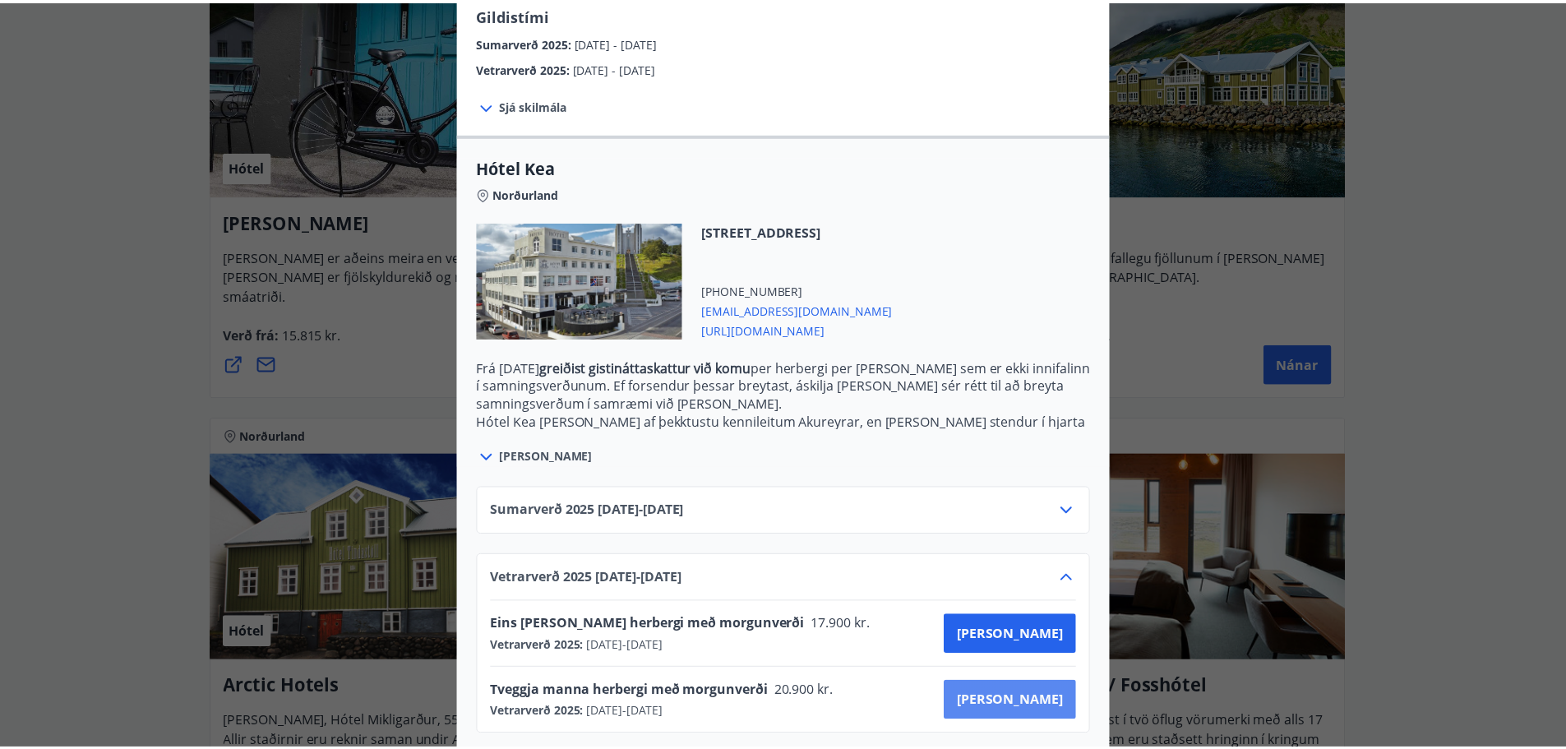
scroll to position [2, 0]
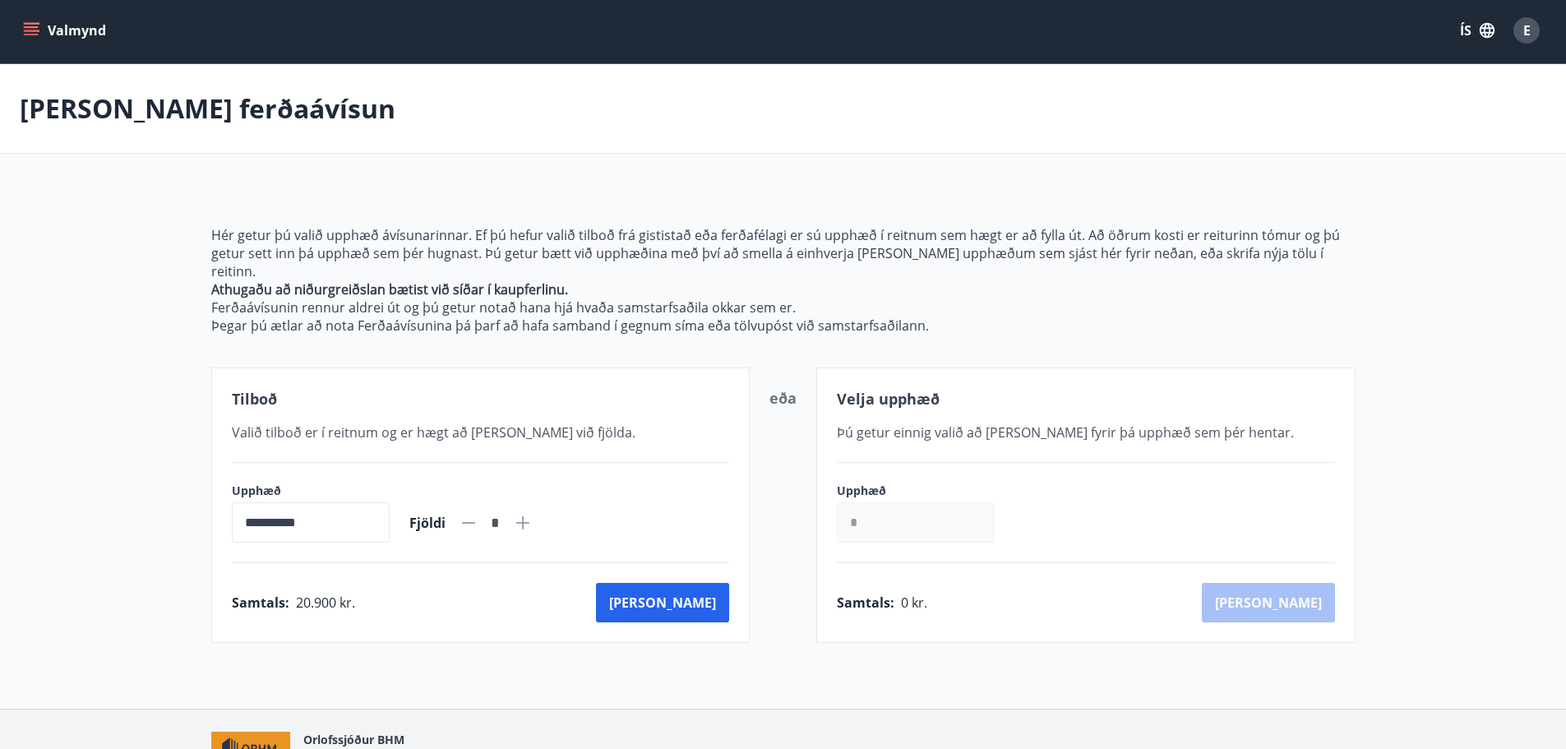
click at [529, 516] on icon at bounding box center [522, 522] width 13 height 13
type input "*"
click at [697, 585] on button "[PERSON_NAME]" at bounding box center [662, 602] width 133 height 39
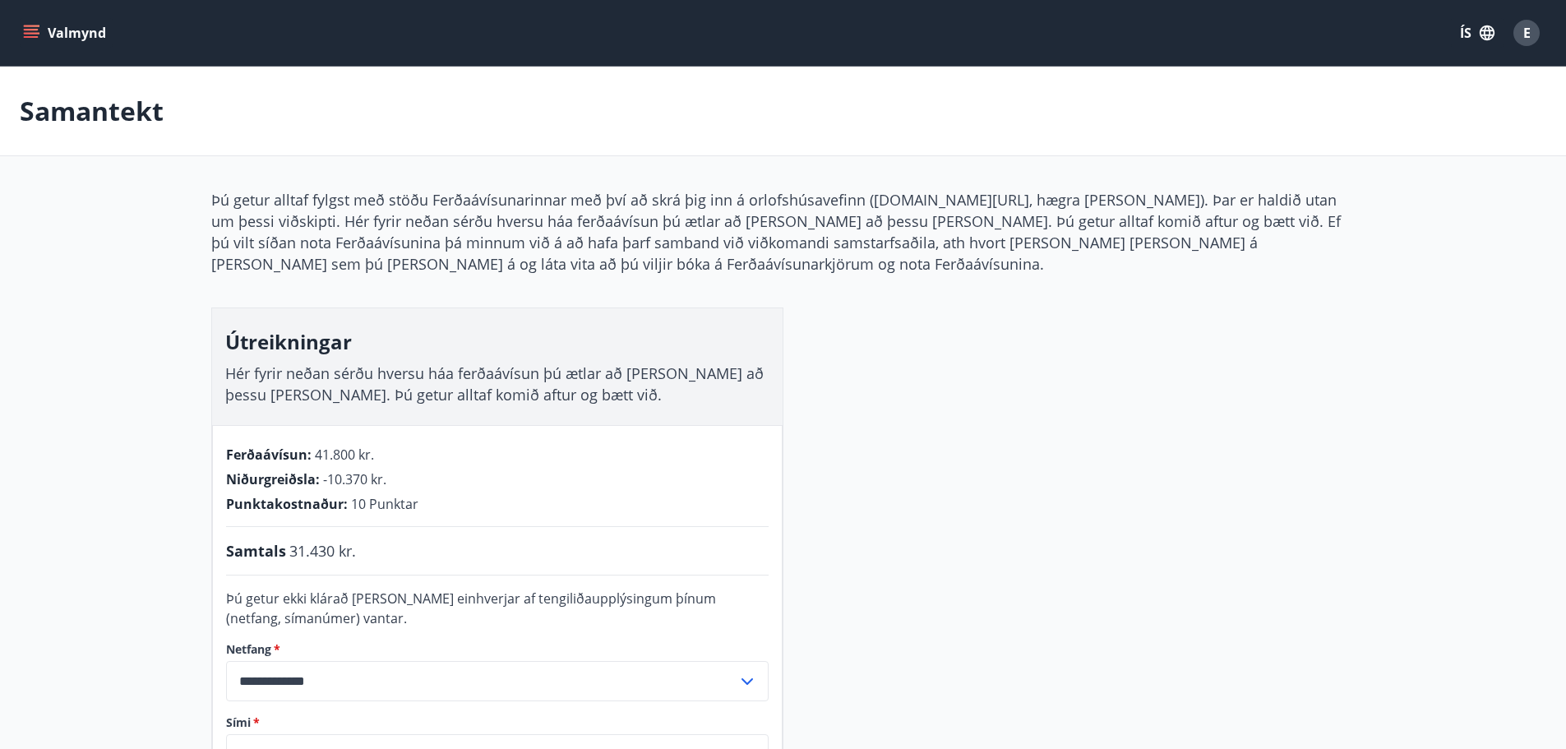
scroll to position [2, 0]
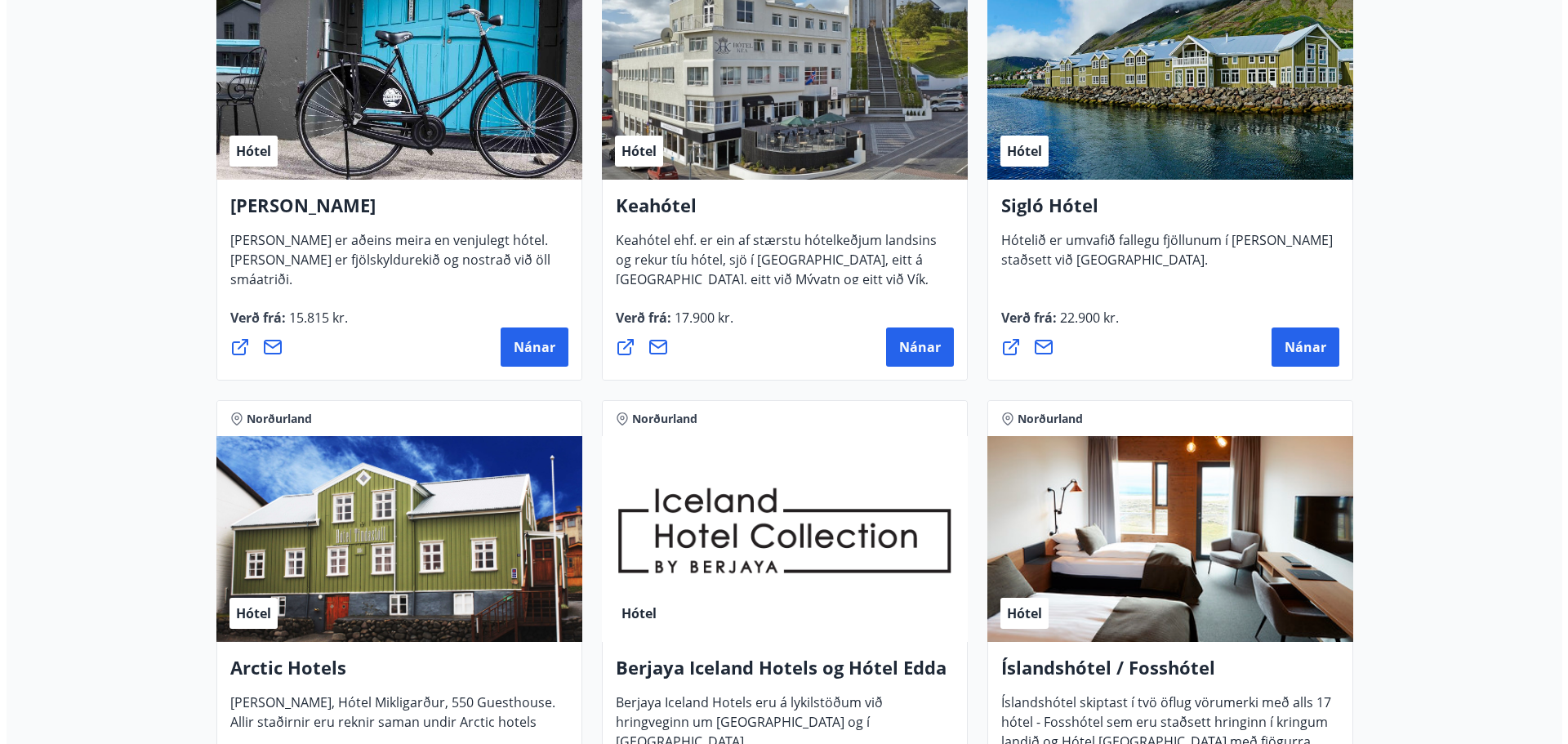
scroll to position [656, 0]
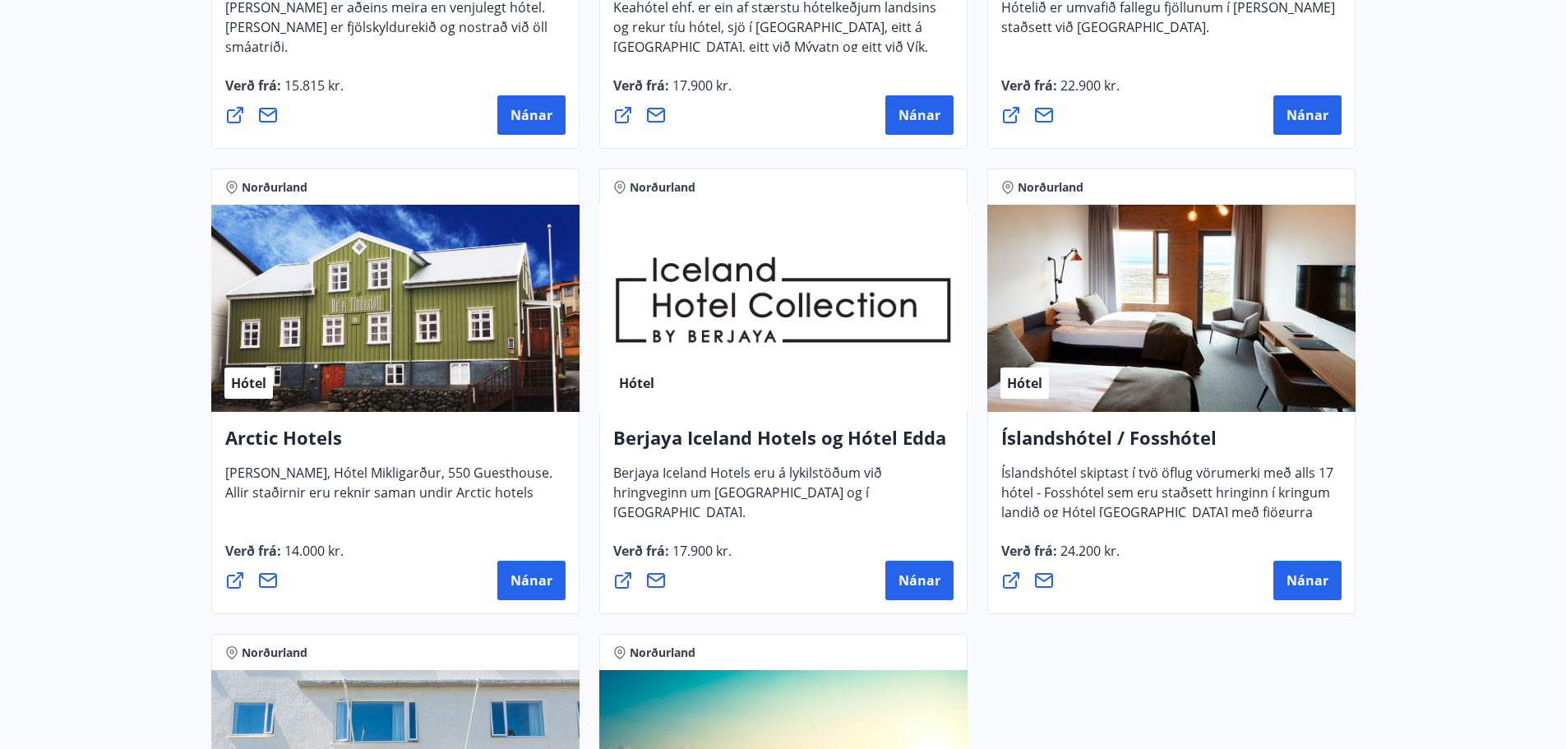
click at [771, 303] on div "Hótel" at bounding box center [783, 308] width 368 height 207
click at [904, 579] on span "Nánar" at bounding box center [919, 580] width 42 height 18
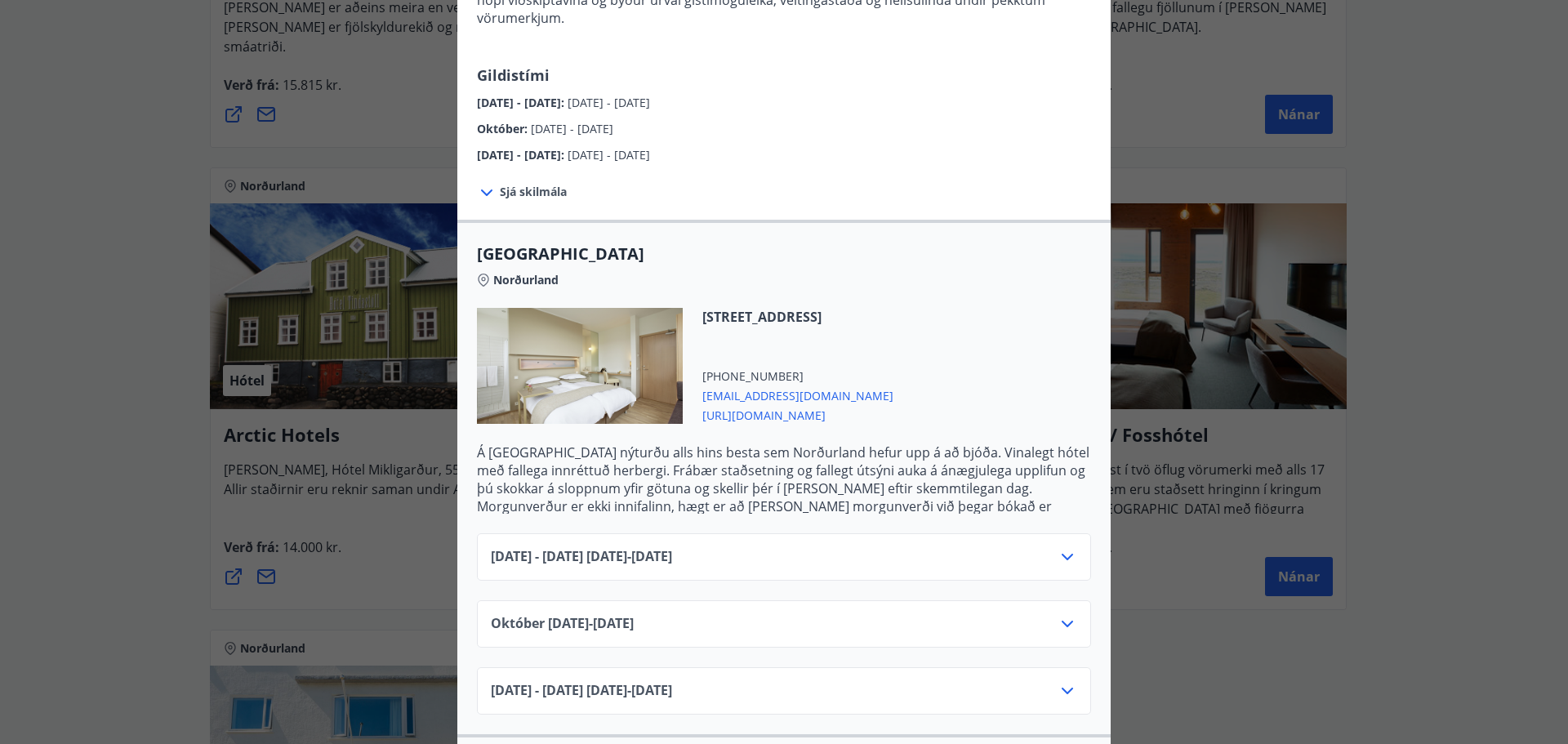
scroll to position [245, 0]
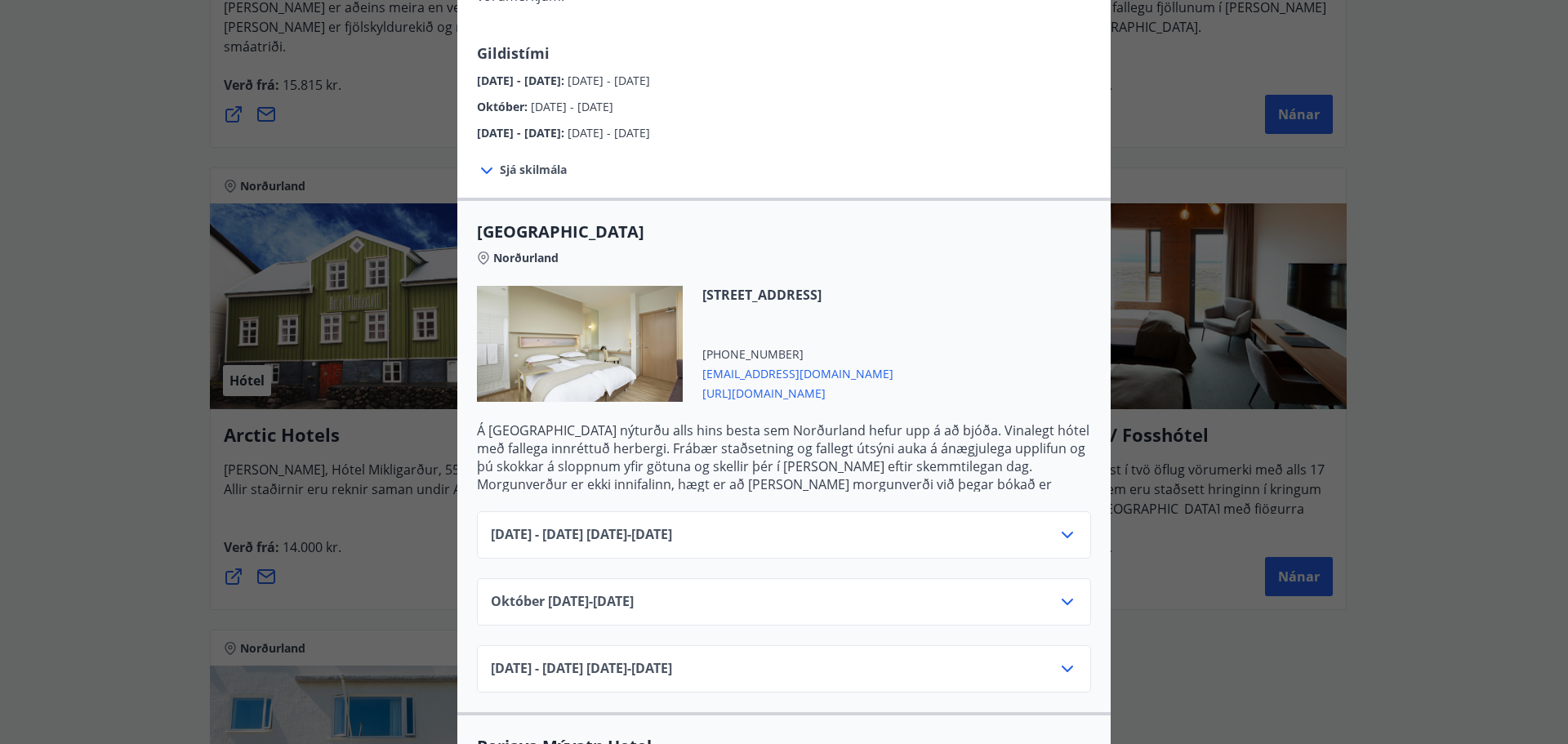
click at [1076, 663] on div "[DATE] - [DATE] [DATE] - [DATE]" at bounding box center [784, 669] width 614 height 48
click at [1057, 659] on icon at bounding box center [1067, 669] width 20 height 20
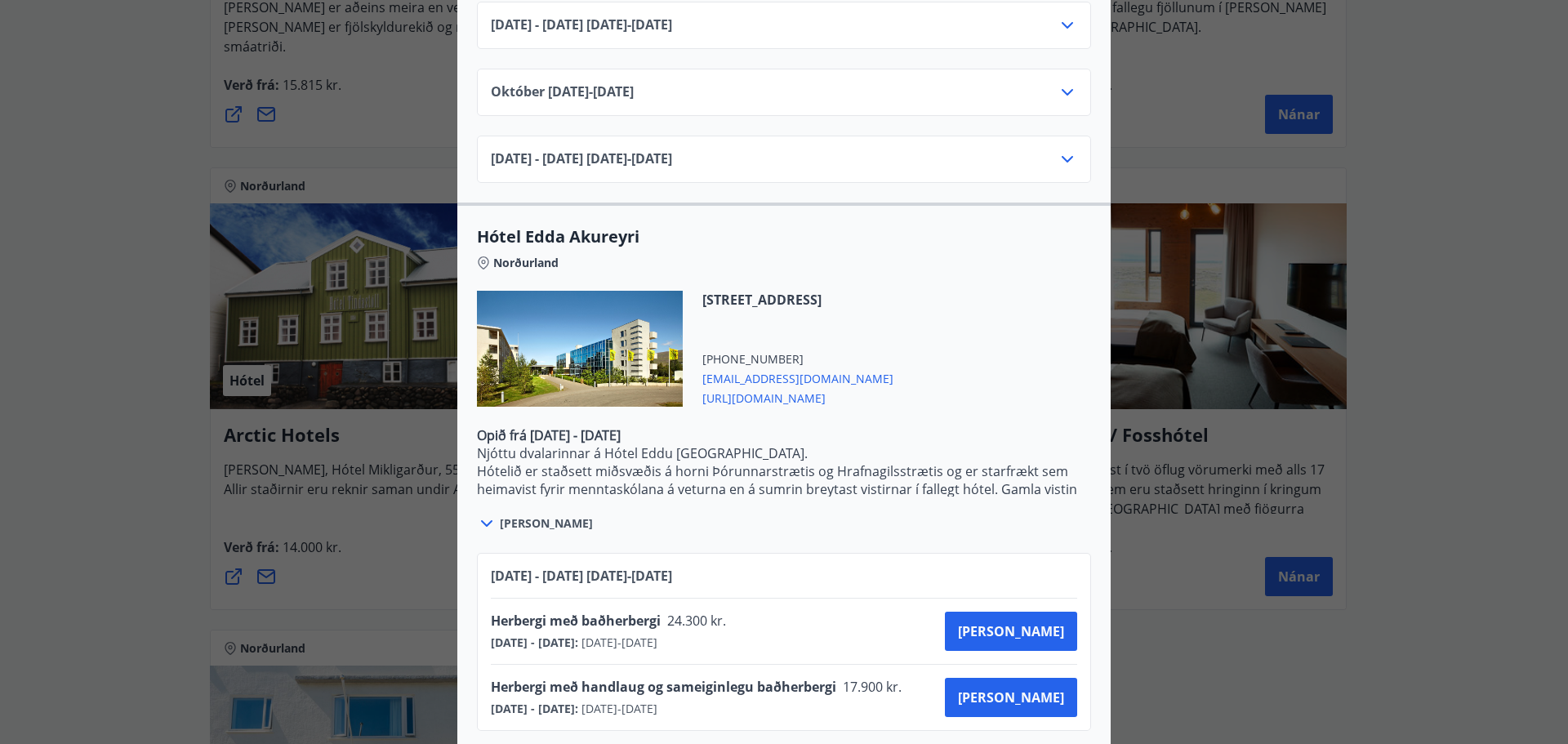
scroll to position [1374, 0]
click at [1190, 583] on div "Berjaya Iceland Hotels og Hótel Edda Berjaya Iceland Hotels og Hótel Edda eru h…" at bounding box center [784, 372] width 1568 height 744
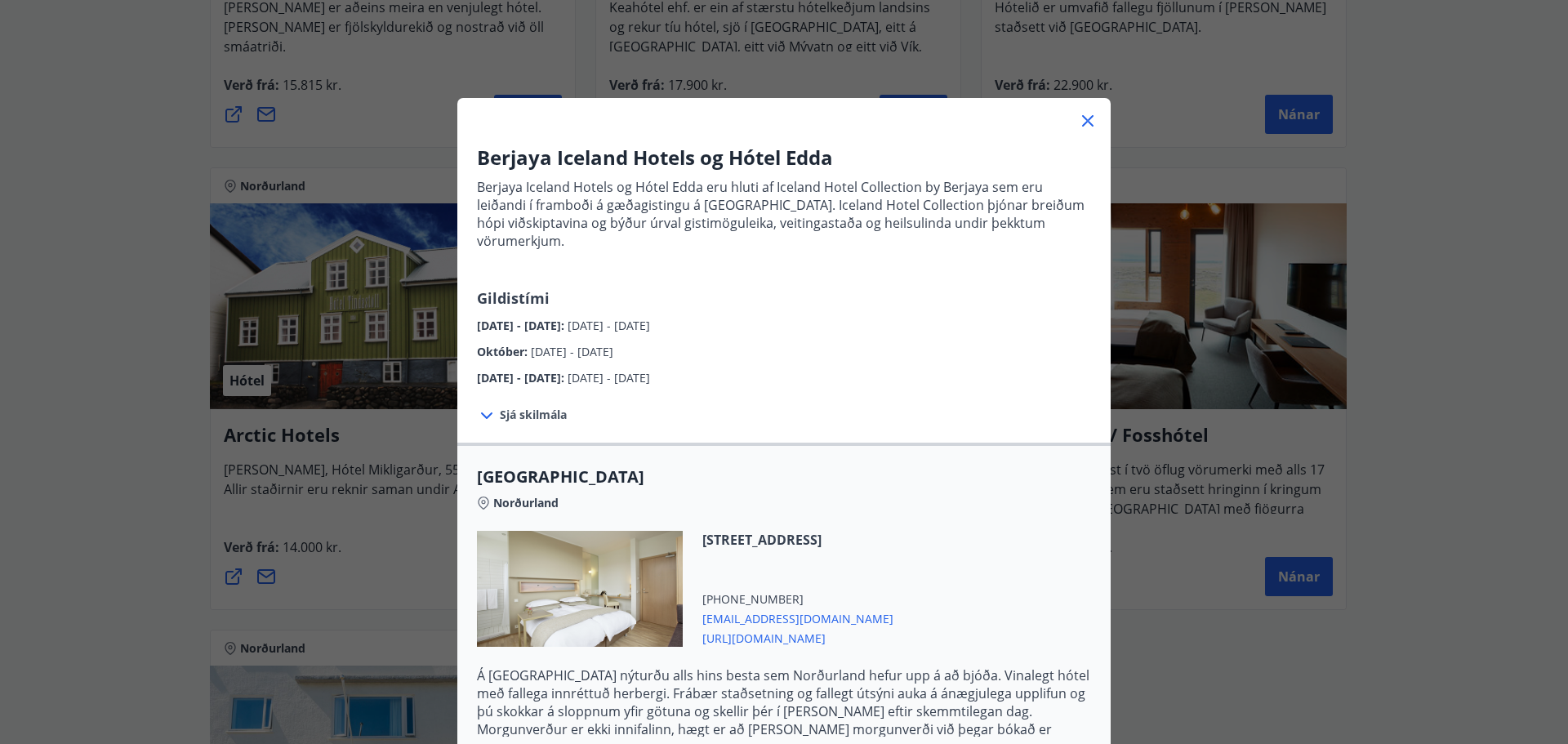
click at [1078, 117] on icon at bounding box center [1088, 121] width 20 height 20
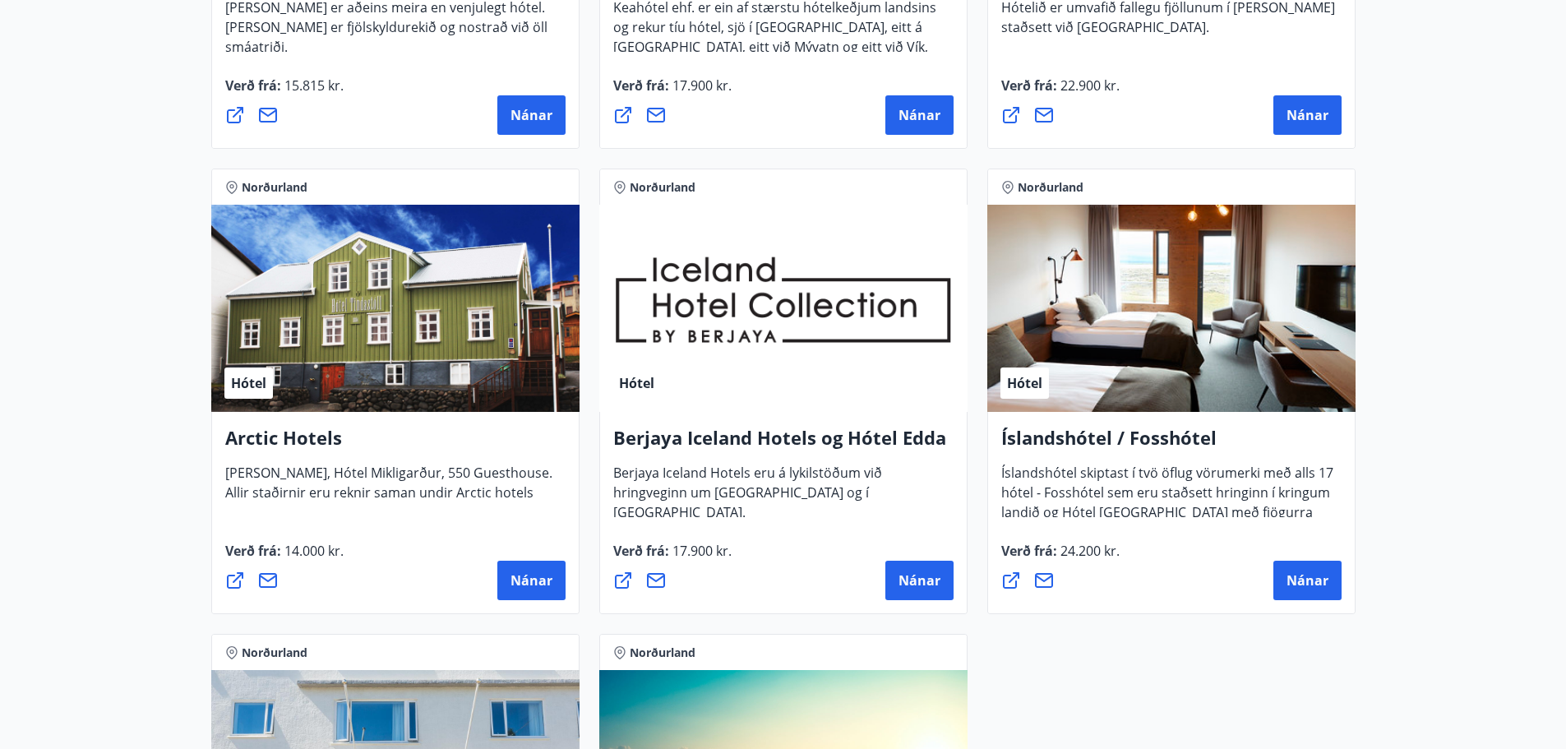
click at [1134, 258] on div "Hótel" at bounding box center [1171, 308] width 368 height 207
click at [1304, 592] on button "Nánar" at bounding box center [1307, 580] width 68 height 39
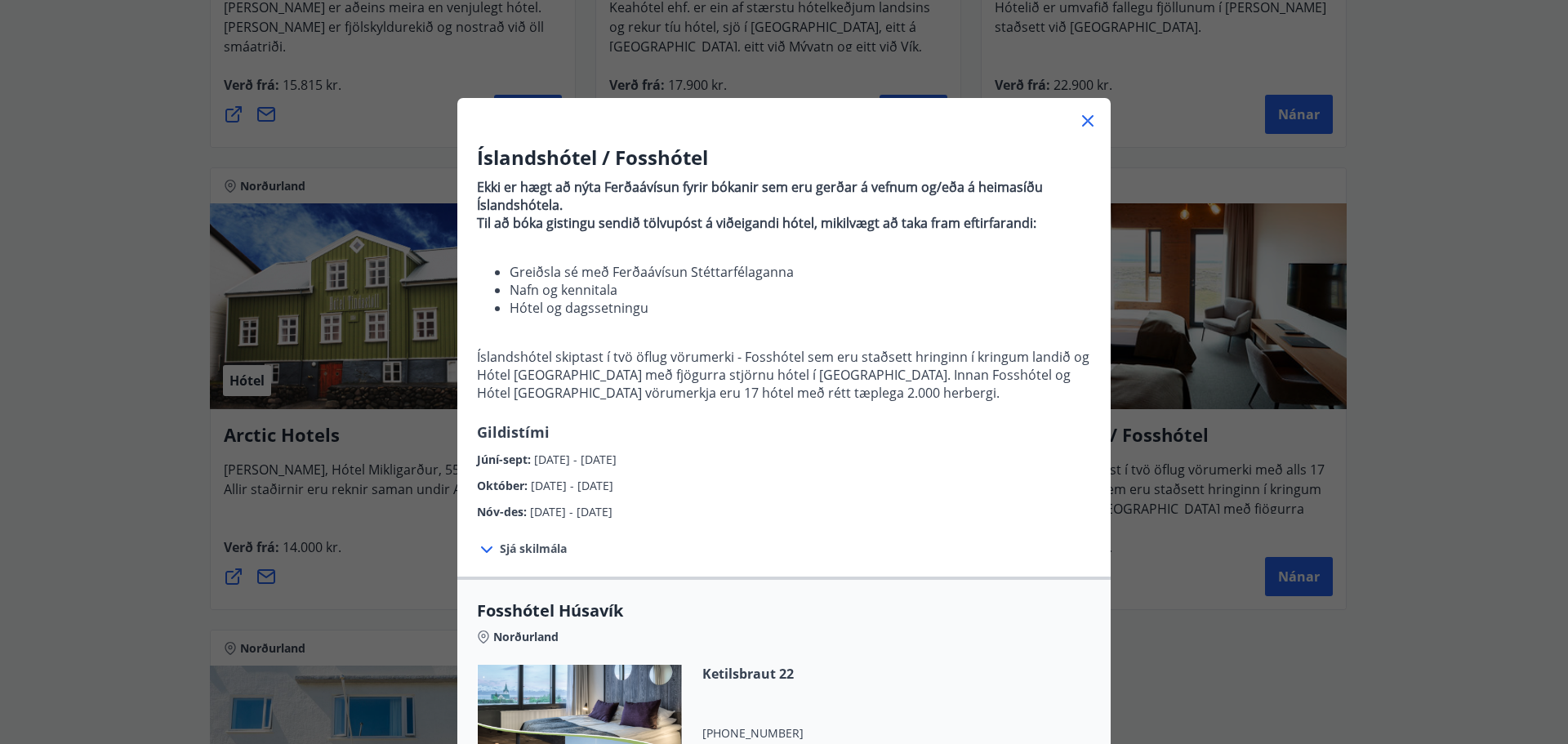
click at [1176, 507] on div "Íslandshótel / Fosshótel Ekki er hægt að nýta Ferðaávísun fyrir bókanir sem eru…" at bounding box center [784, 372] width 1568 height 744
click at [1178, 523] on div "Íslandshótel / Fosshótel Ekki er hægt að nýta Ferðaávísun fyrir bókanir sem eru…" at bounding box center [784, 372] width 1568 height 744
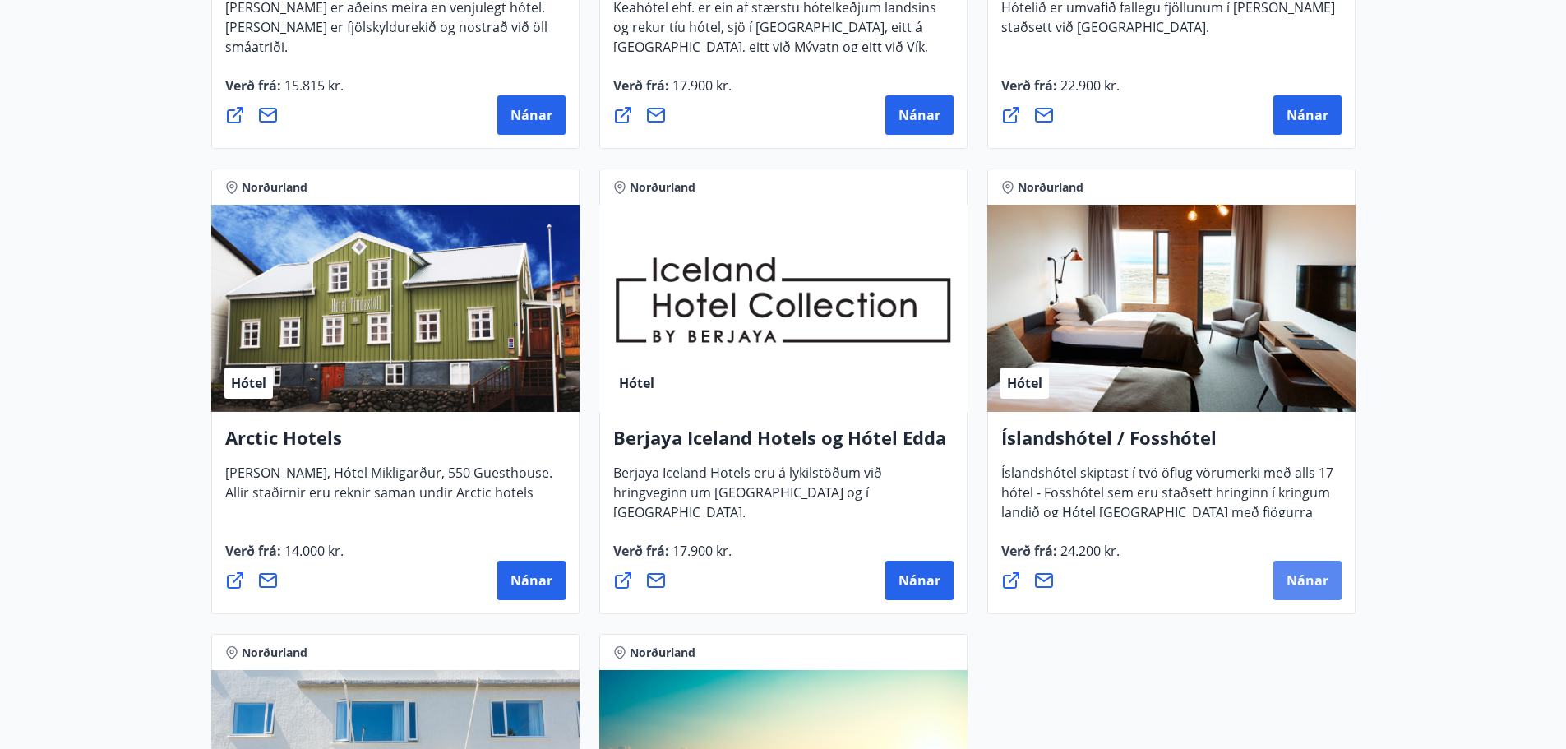
click at [1303, 566] on button "Nánar" at bounding box center [1307, 580] width 68 height 39
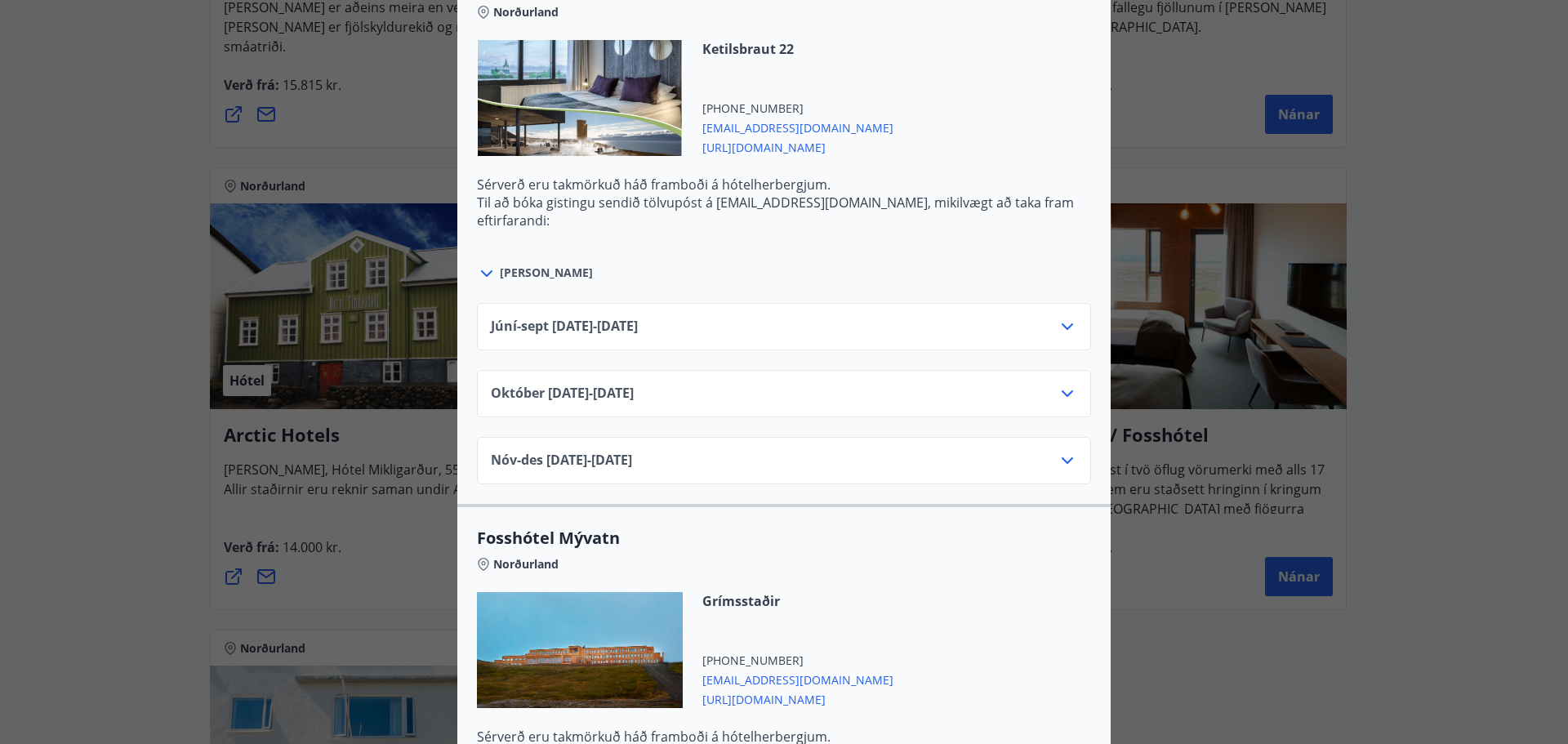
scroll to position [881, 0]
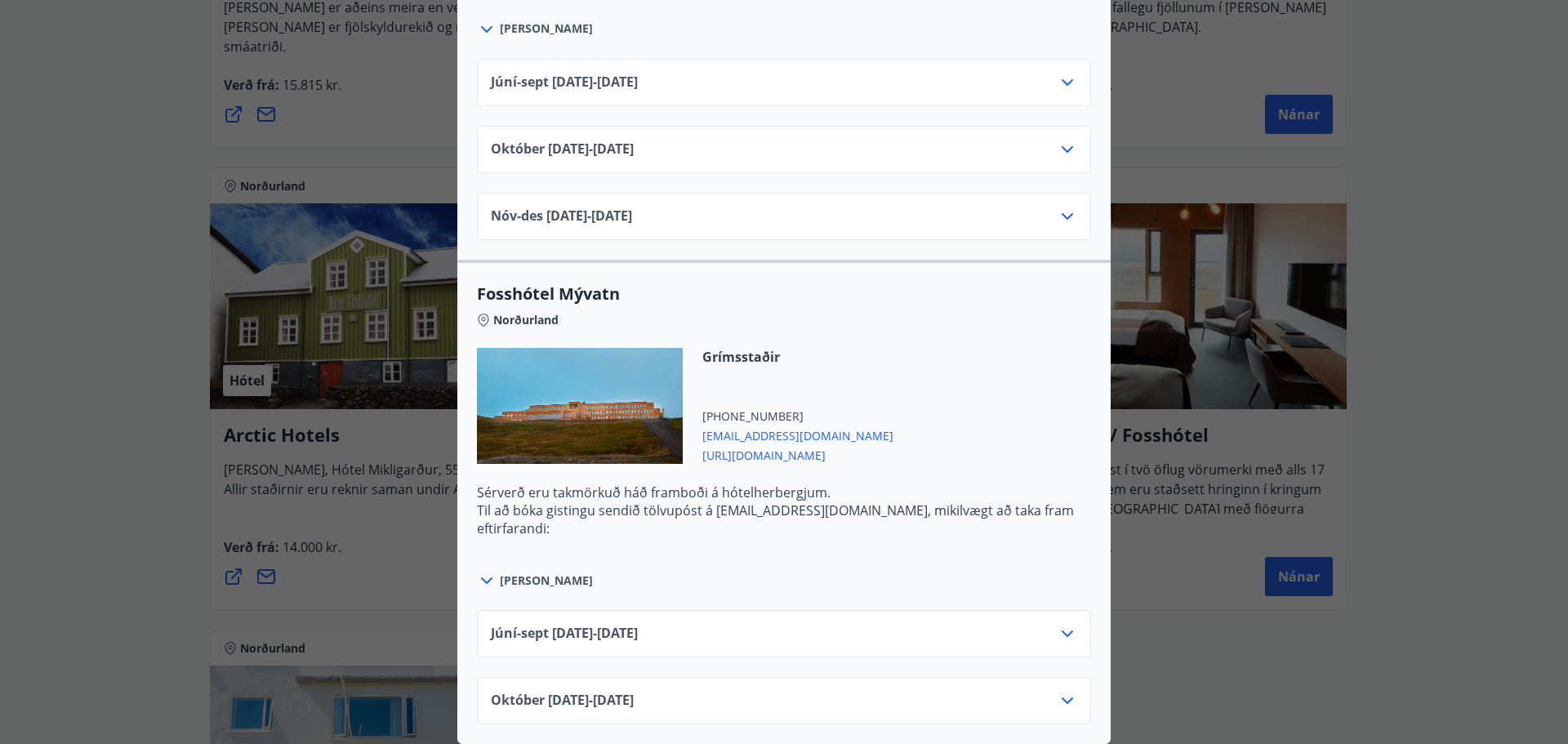
click at [1241, 632] on div "Íslandshótel / Fosshótel Ekki er hægt að nýta Ferðaávísun fyrir bókanir sem eru…" at bounding box center [784, 372] width 1568 height 744
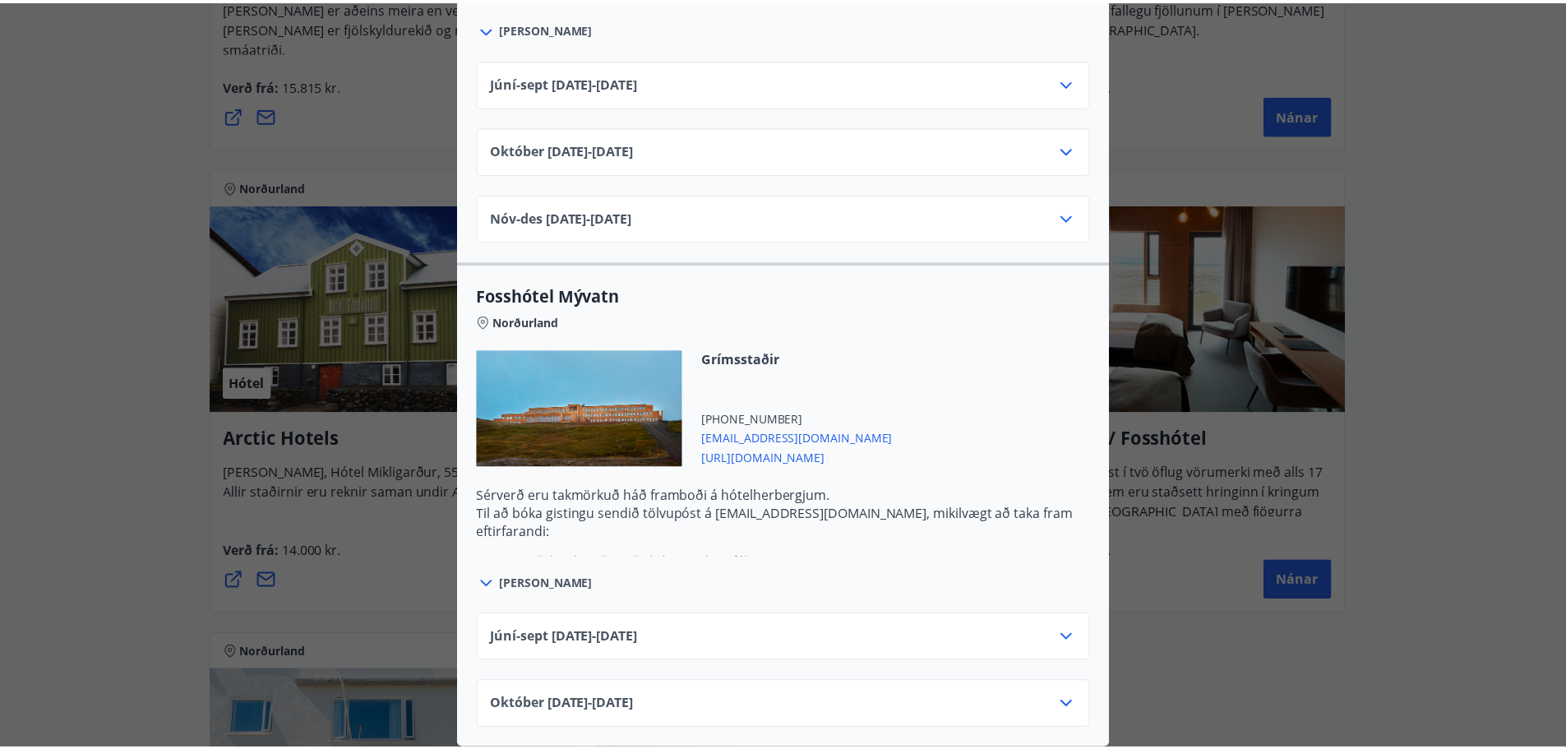
scroll to position [0, 0]
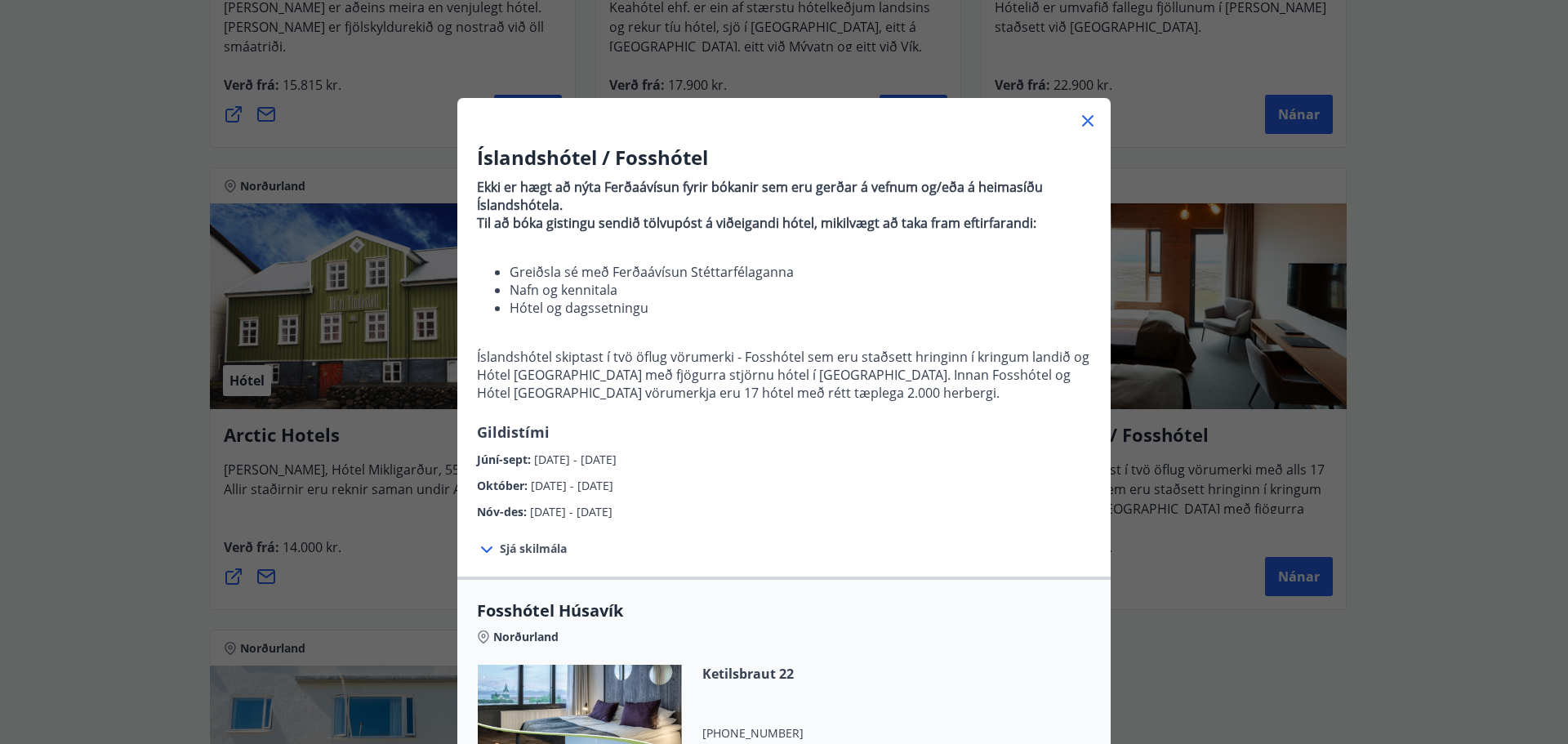
click at [1237, 628] on div "Íslandshótel / Fosshótel Ekki er hægt að nýta Ferðaávísun fyrir bókanir sem eru…" at bounding box center [784, 372] width 1568 height 744
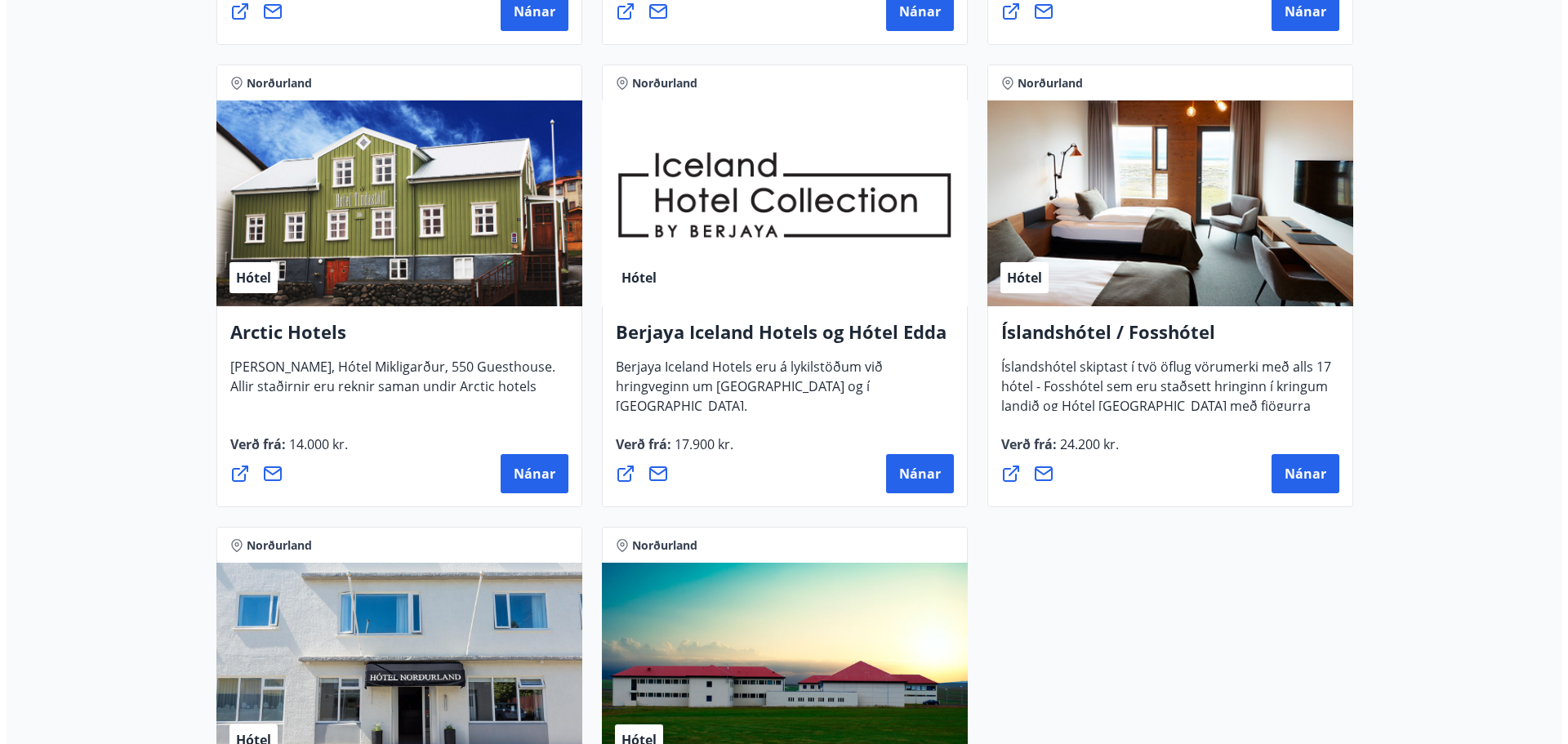
scroll to position [1064, 0]
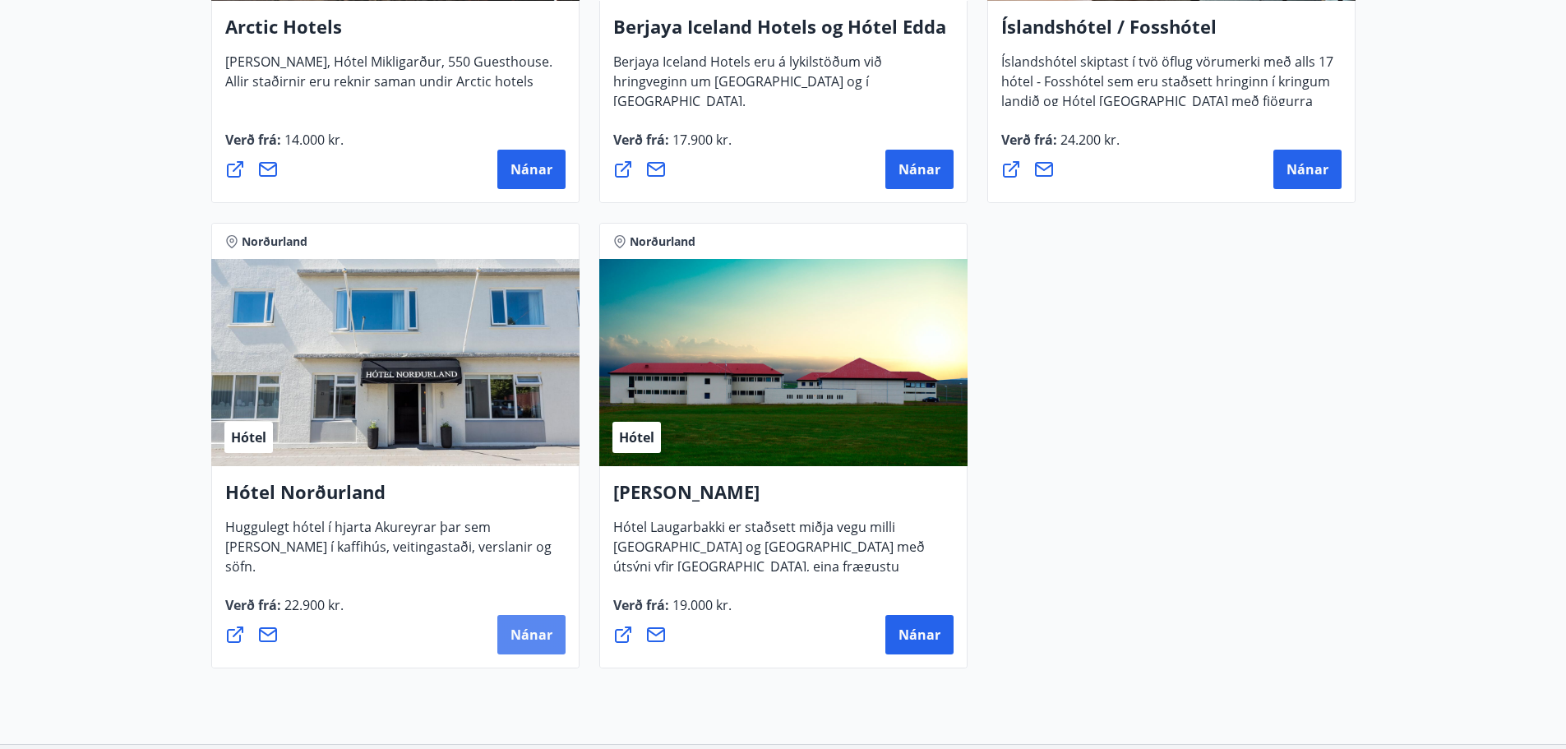
click at [535, 636] on span "Nánar" at bounding box center [531, 635] width 42 height 18
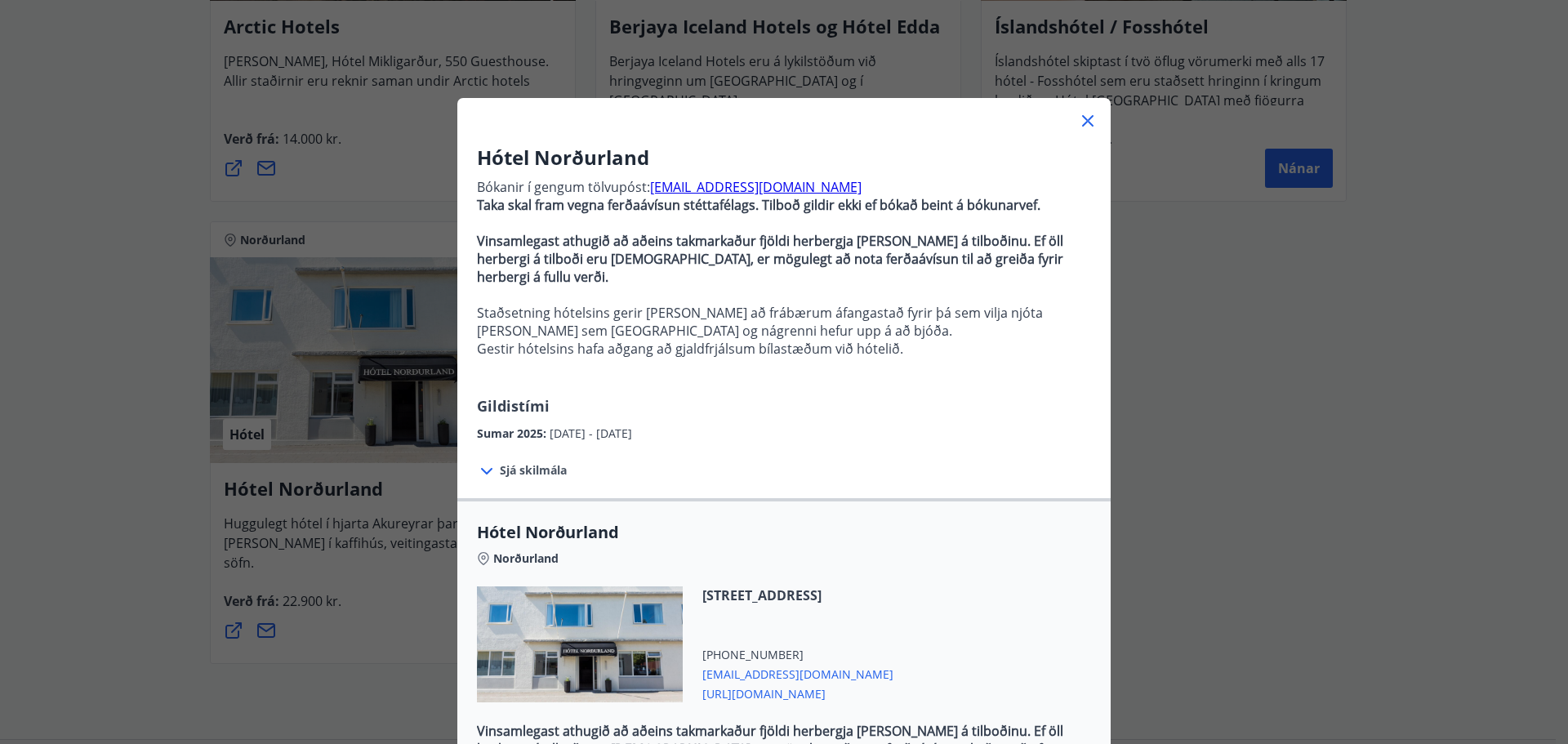
scroll to position [364, 0]
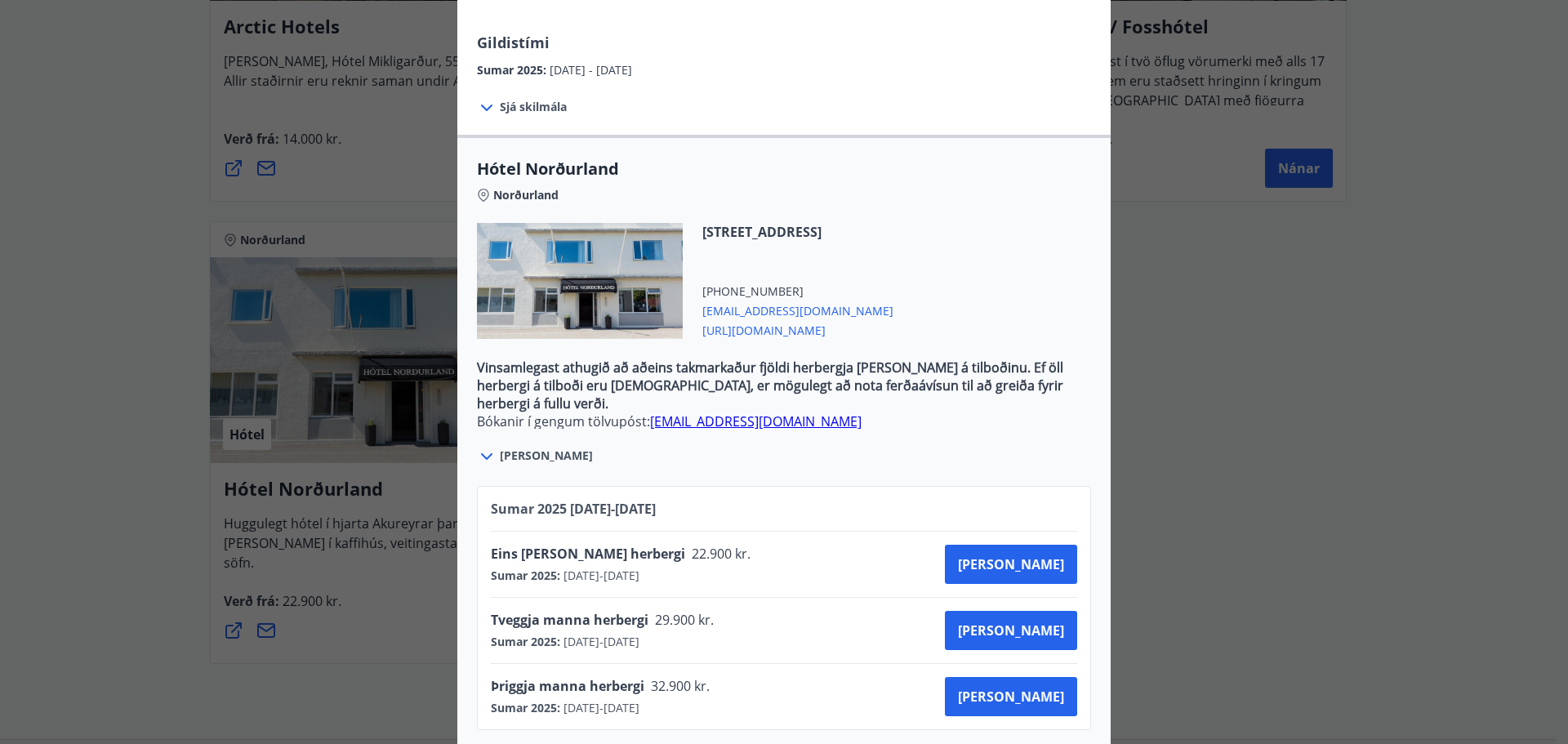
click at [1381, 408] on div "Hótel Norðurland Bókanir í gengum tölvupóst: [EMAIL_ADDRESS][DOMAIN_NAME] Taka …" at bounding box center [784, 372] width 1568 height 744
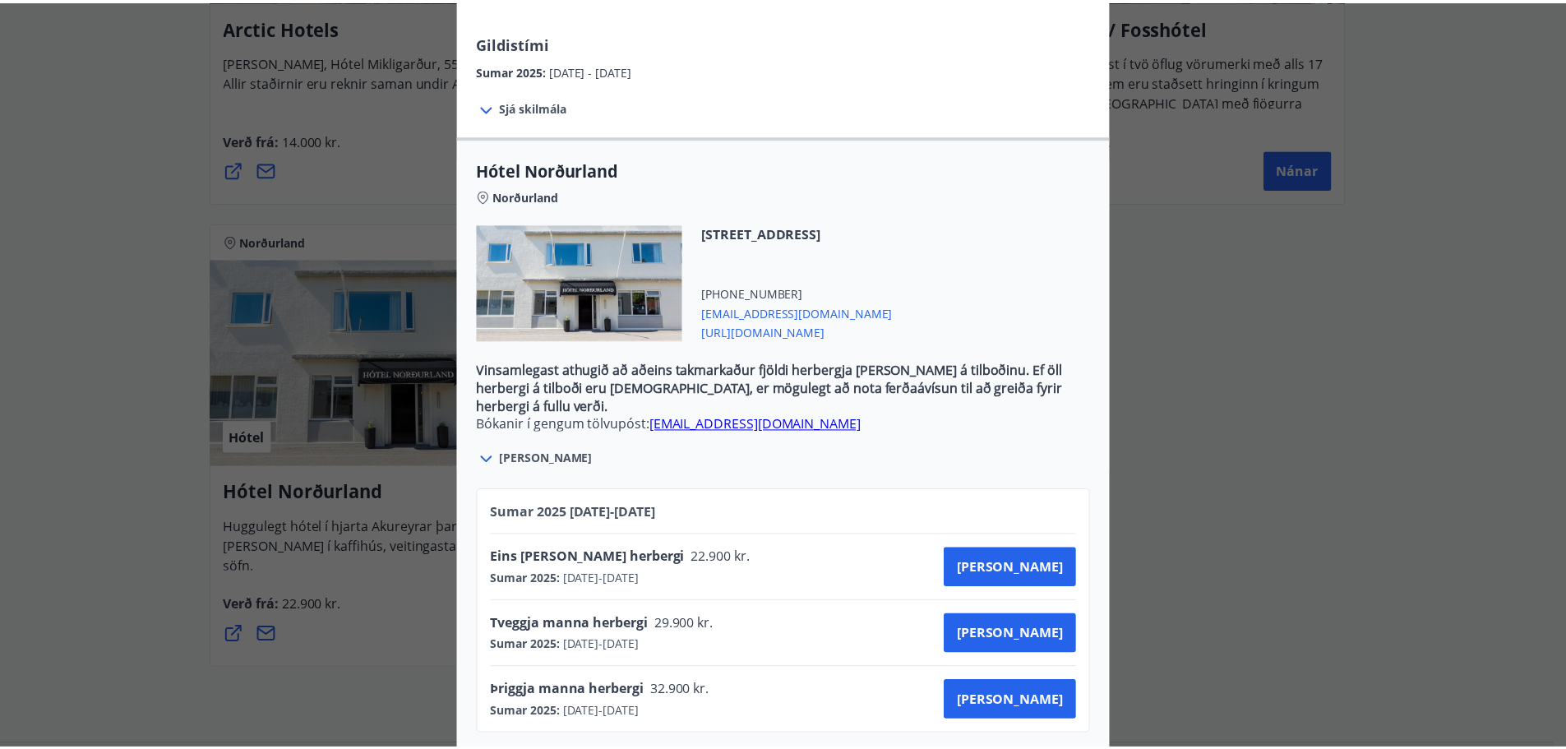
scroll to position [0, 0]
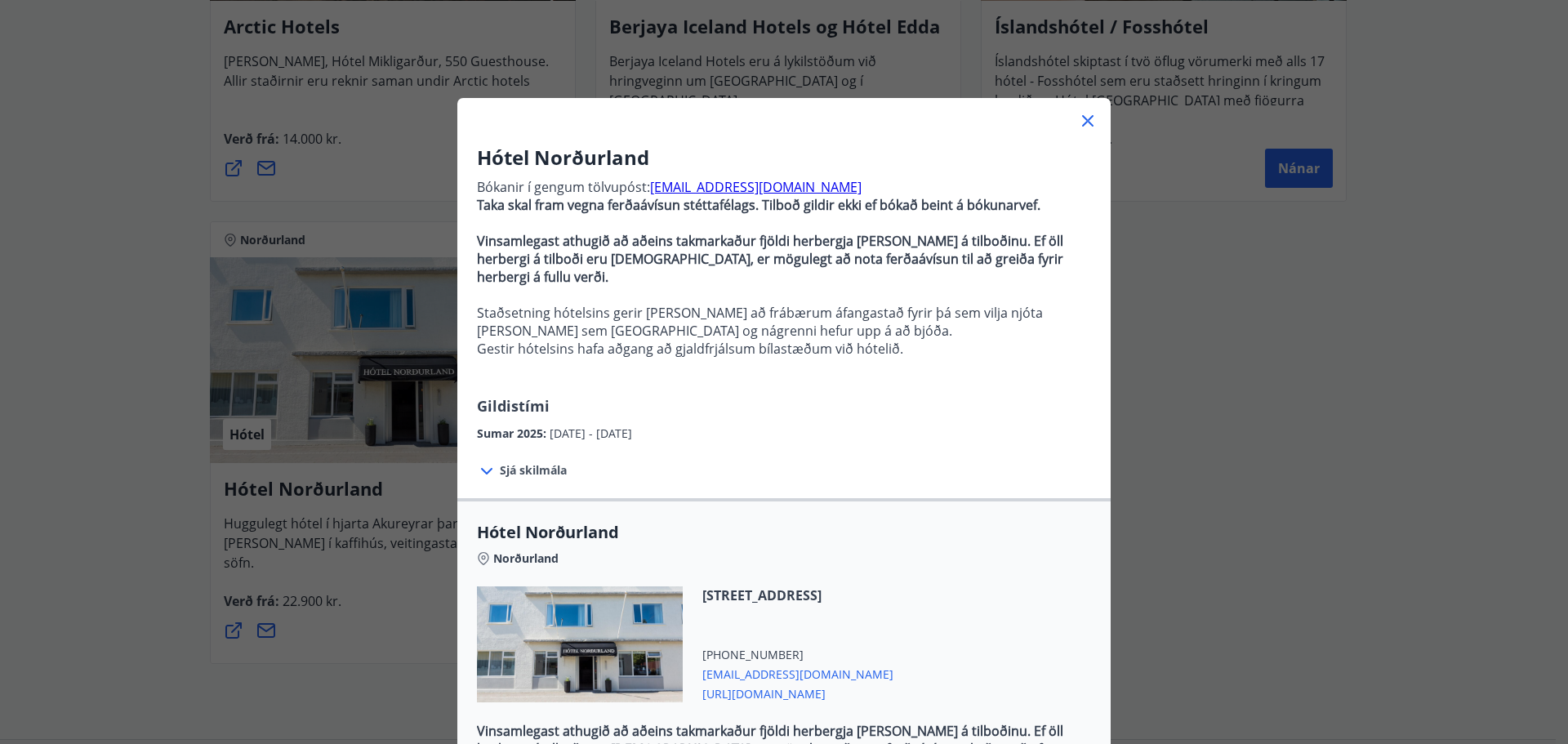
click at [1319, 416] on div "Hótel Norðurland Bókanir í gengum tölvupóst: [EMAIL_ADDRESS][DOMAIN_NAME] Taka …" at bounding box center [784, 372] width 1568 height 744
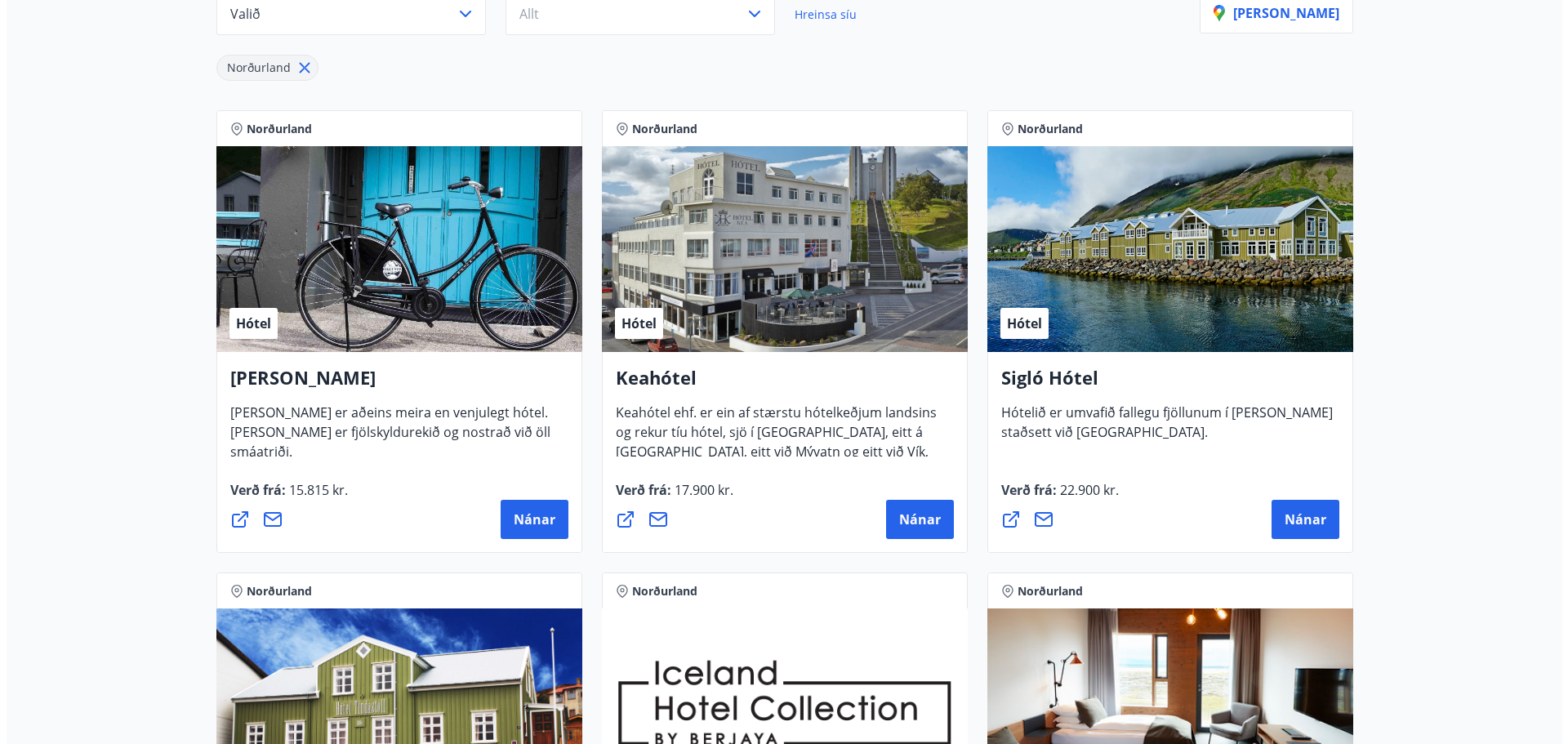
scroll to position [247, 0]
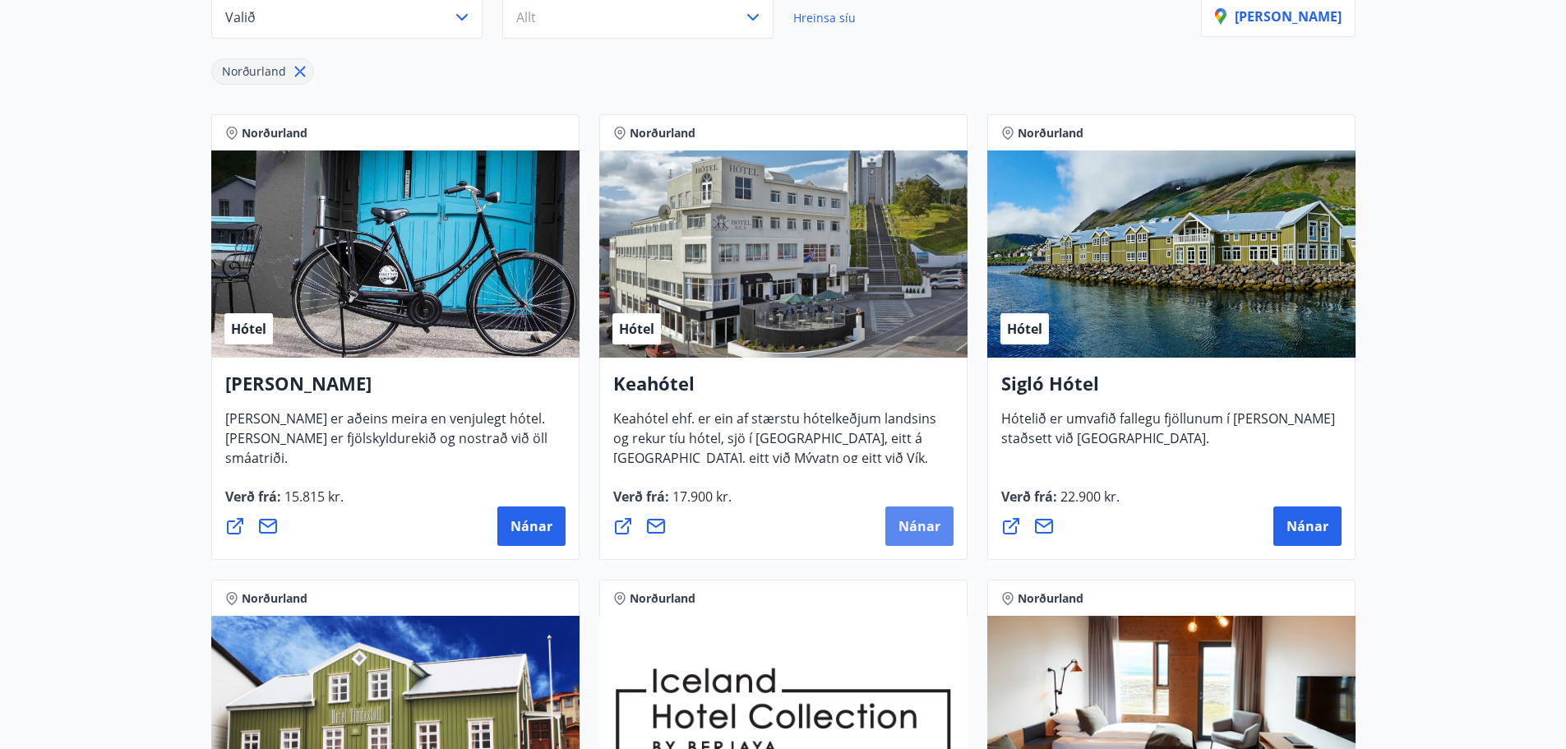
click at [920, 520] on span "Nánar" at bounding box center [919, 526] width 42 height 18
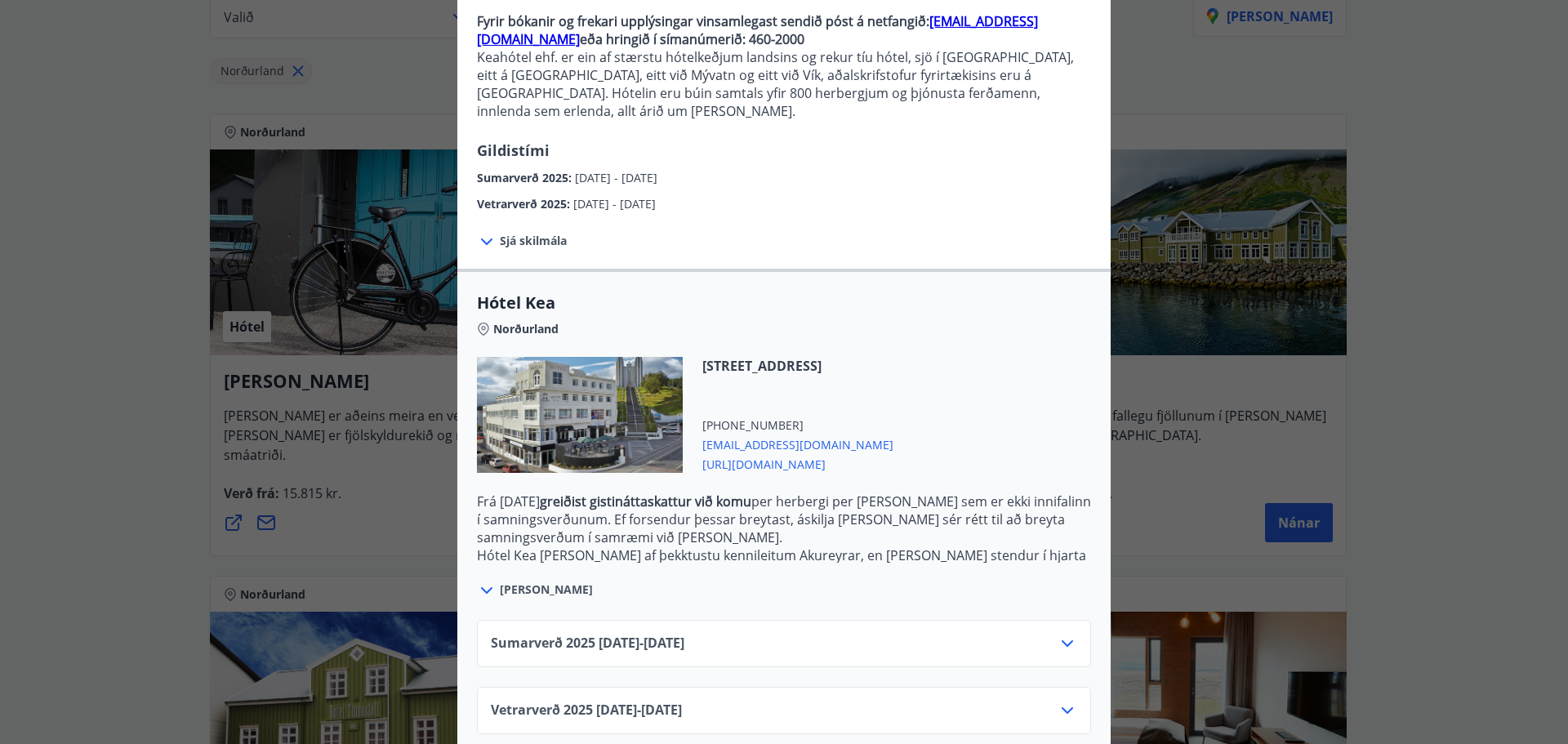
scroll to position [170, 0]
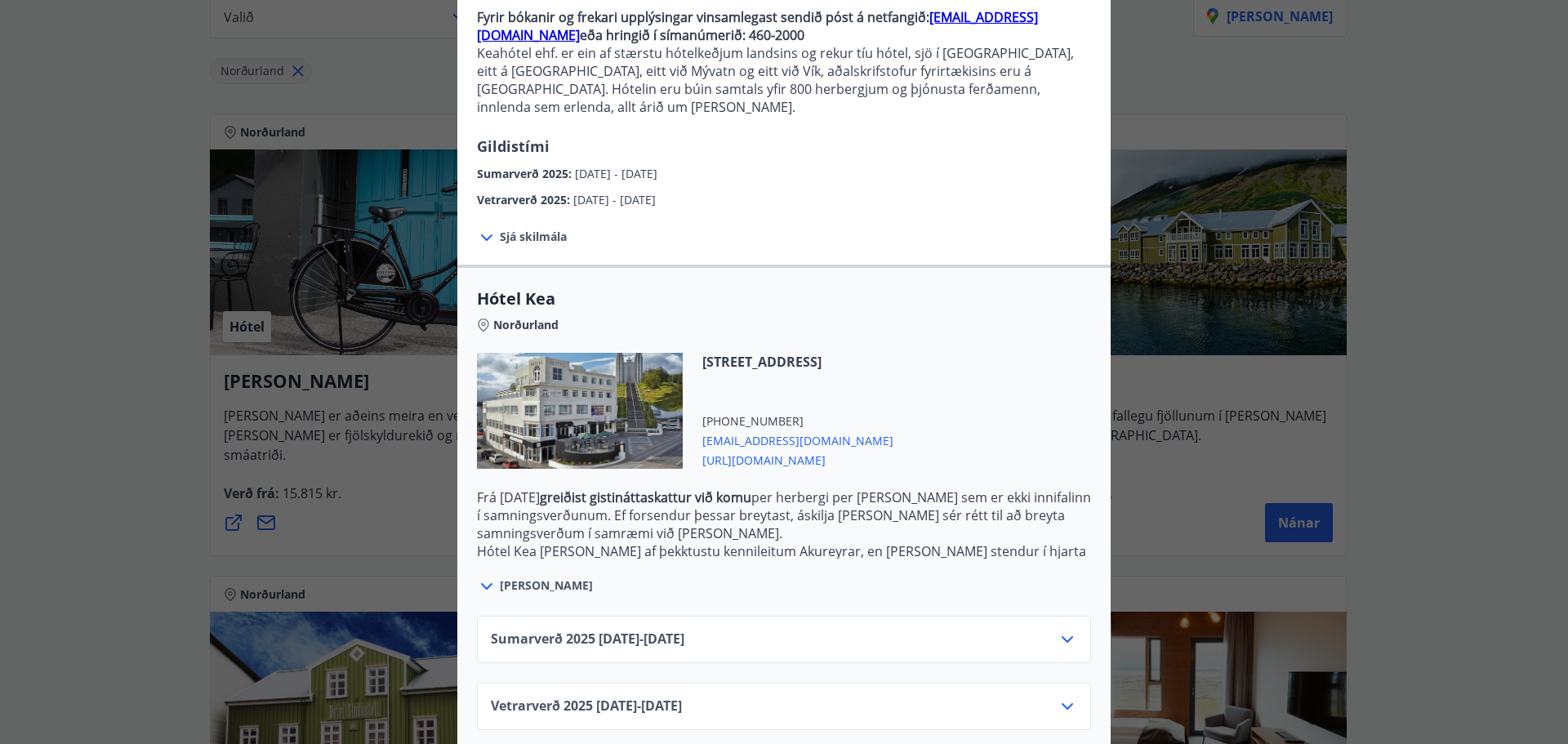
click at [1050, 696] on div "Vetrarverð [PHONE_NUMBER][DATE] - [DATE]" at bounding box center [784, 712] width 586 height 33
click at [1071, 688] on div "Vetrarverð [PHONE_NUMBER][DATE] - [DATE]" at bounding box center [784, 706] width 614 height 48
click at [1062, 703] on icon at bounding box center [1068, 706] width 12 height 7
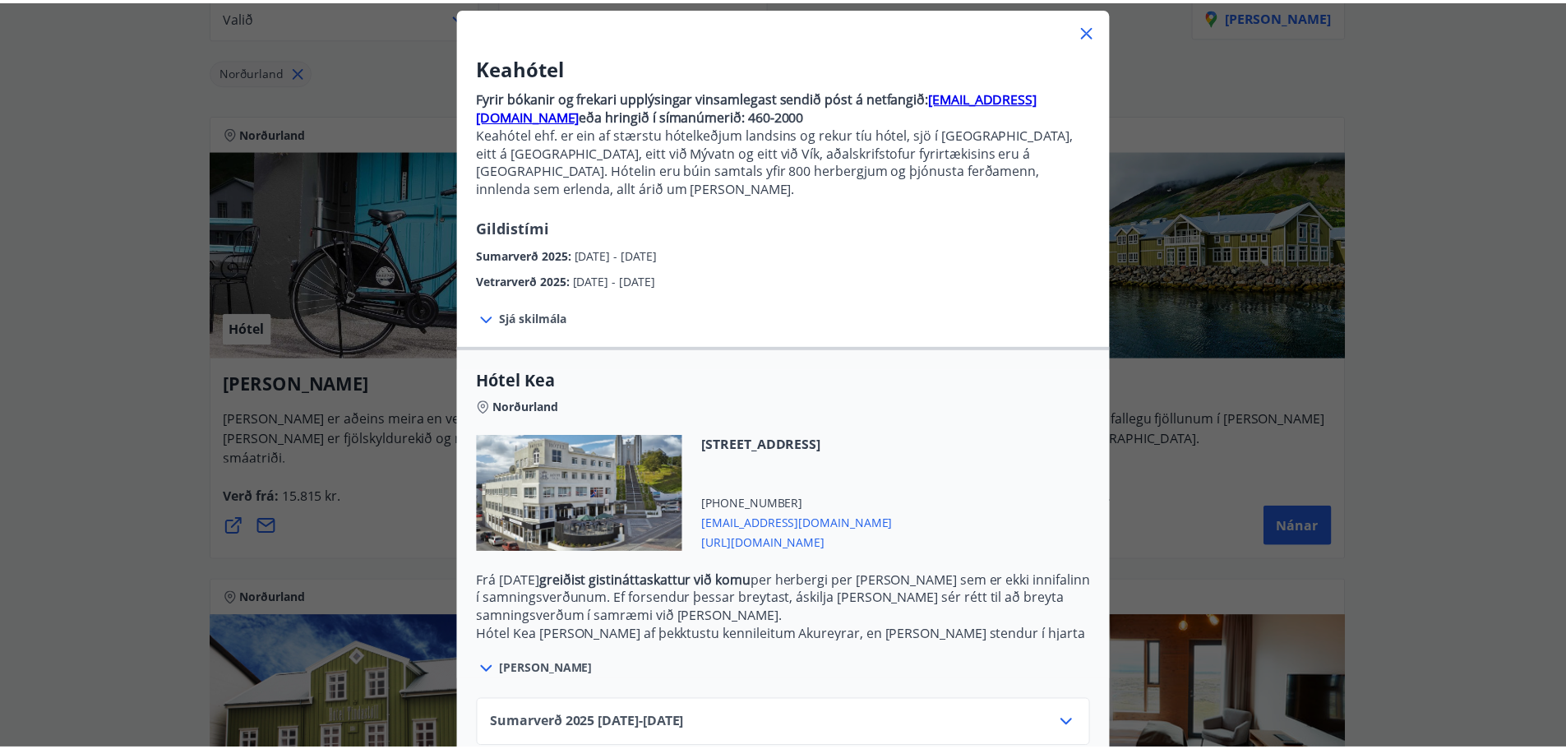
scroll to position [0, 0]
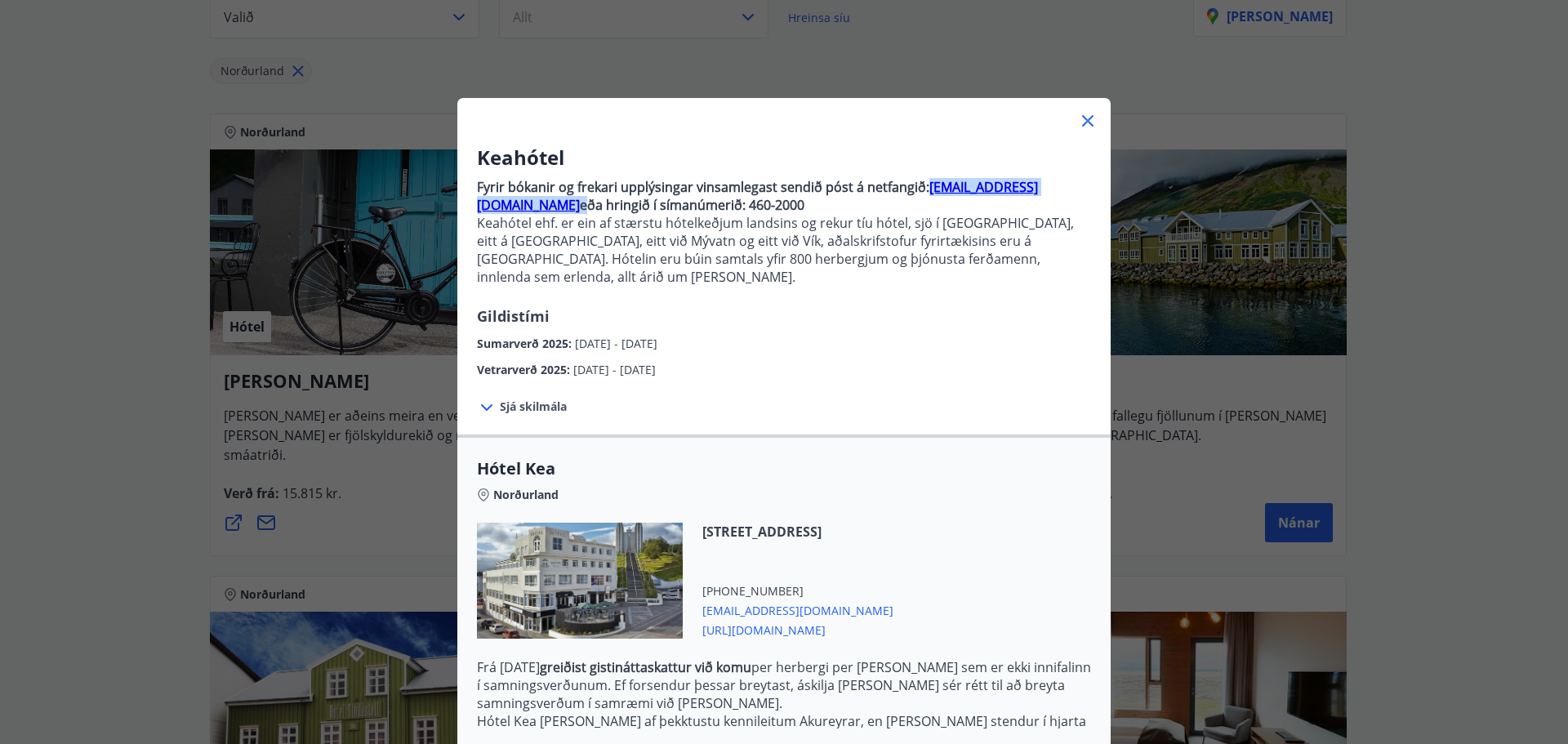
drag, startPoint x: 1053, startPoint y: 186, endPoint x: 923, endPoint y: 191, distance: 130.1
click at [923, 191] on p "Fyrir bókanir og frekari upplýsingar vinsamlegast sendið póst á netfangið: [EMA…" at bounding box center [784, 196] width 614 height 36
copy p "[EMAIL_ADDRESS][DOMAIN_NAME]"
click at [1084, 116] on icon at bounding box center [1088, 121] width 20 height 20
